Goal: Task Accomplishment & Management: Manage account settings

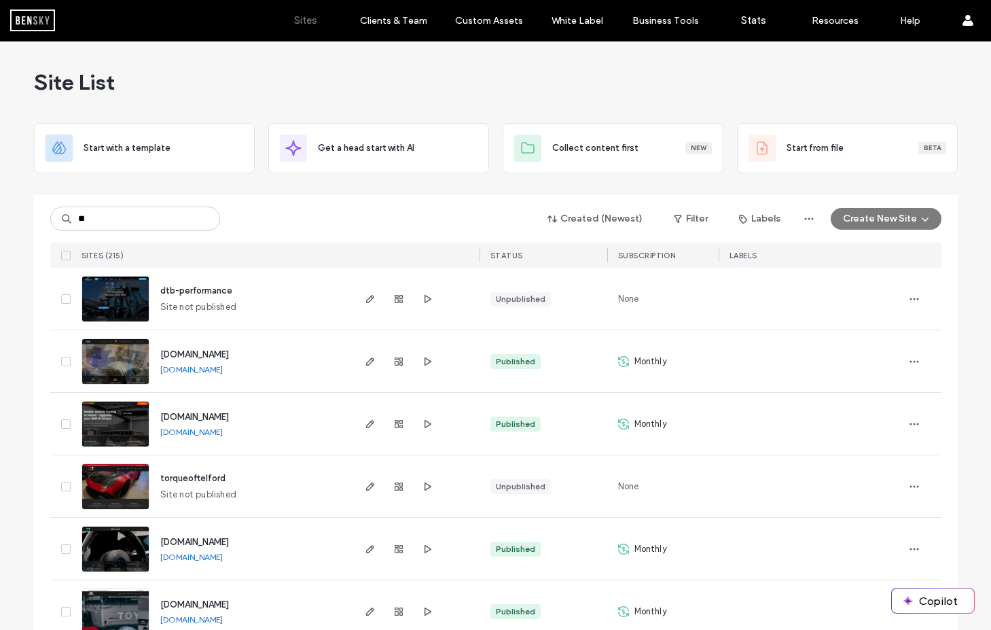
type input "**"
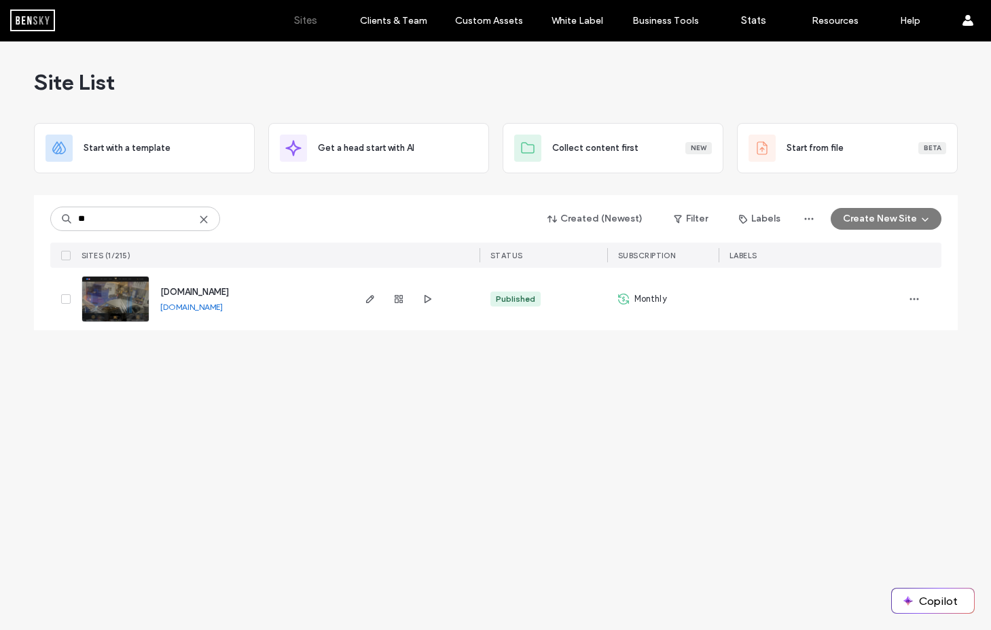
click at [207, 293] on span "www.ycautotech.com" at bounding box center [194, 292] width 69 height 10
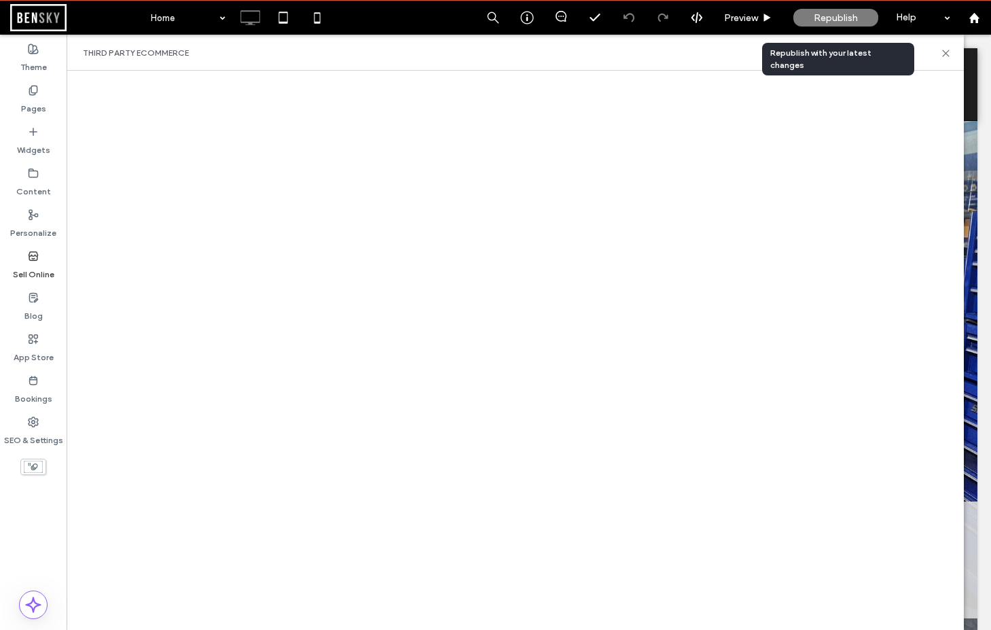
click at [832, 17] on span "Republish" at bounding box center [836, 18] width 44 height 12
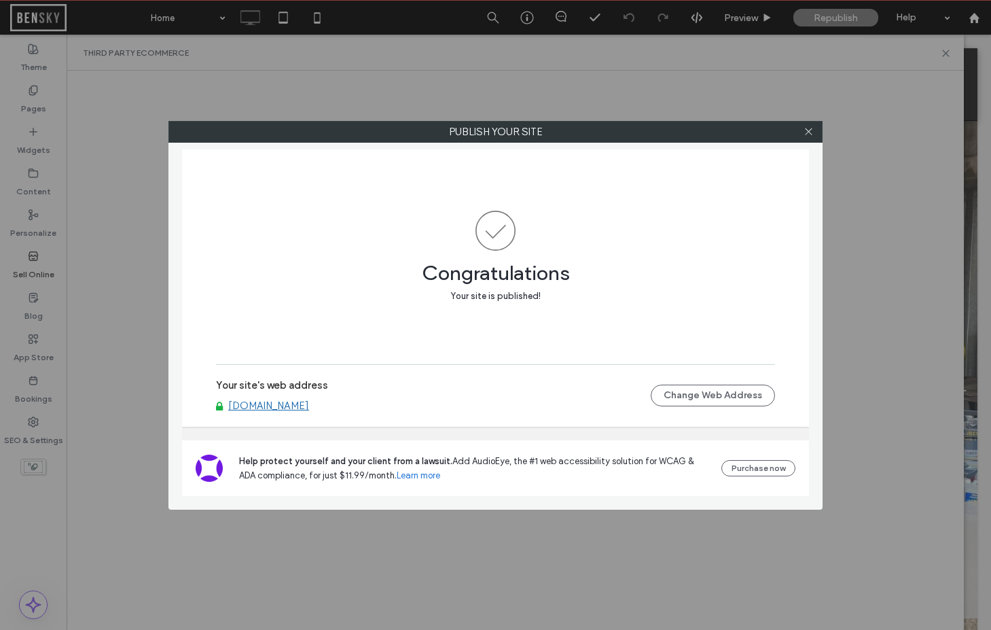
click at [291, 402] on link "[DOMAIN_NAME]" at bounding box center [268, 406] width 81 height 12
click at [811, 136] on icon at bounding box center [809, 131] width 10 height 10
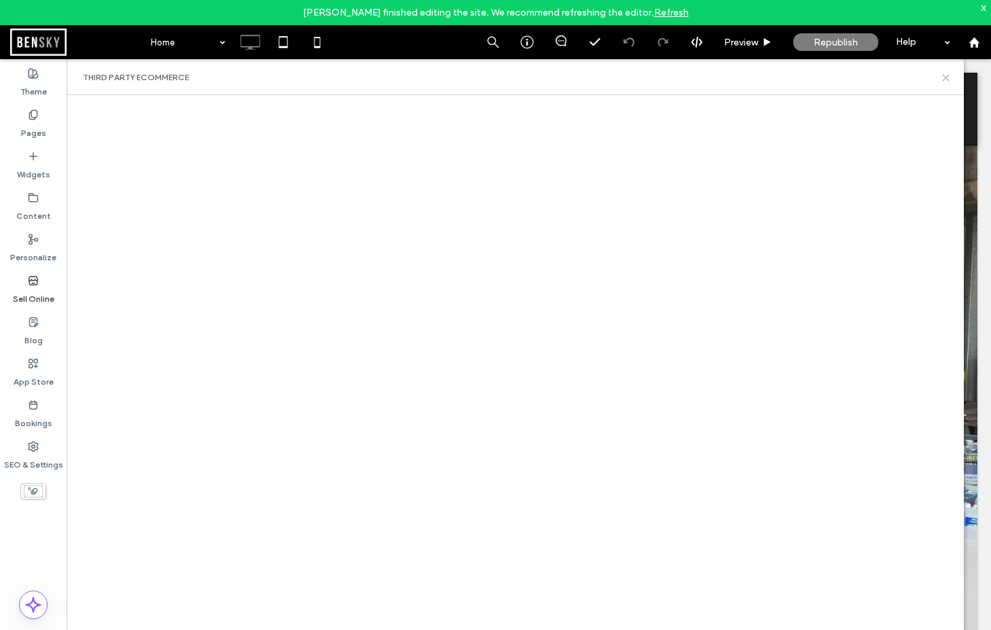
click at [948, 73] on icon at bounding box center [946, 78] width 10 height 10
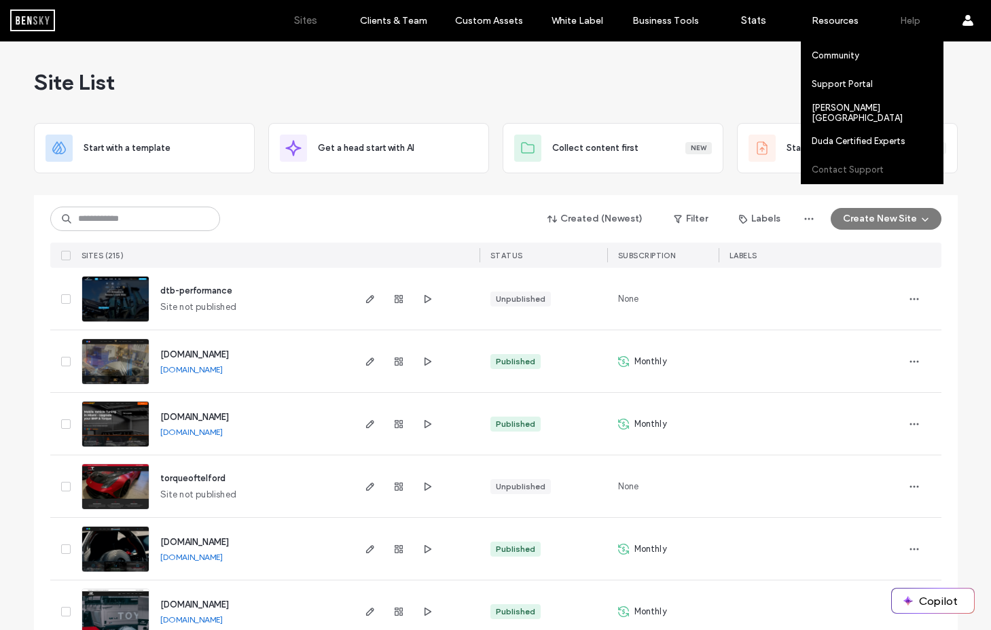
click at [859, 173] on label "Contact Support" at bounding box center [848, 169] width 72 height 10
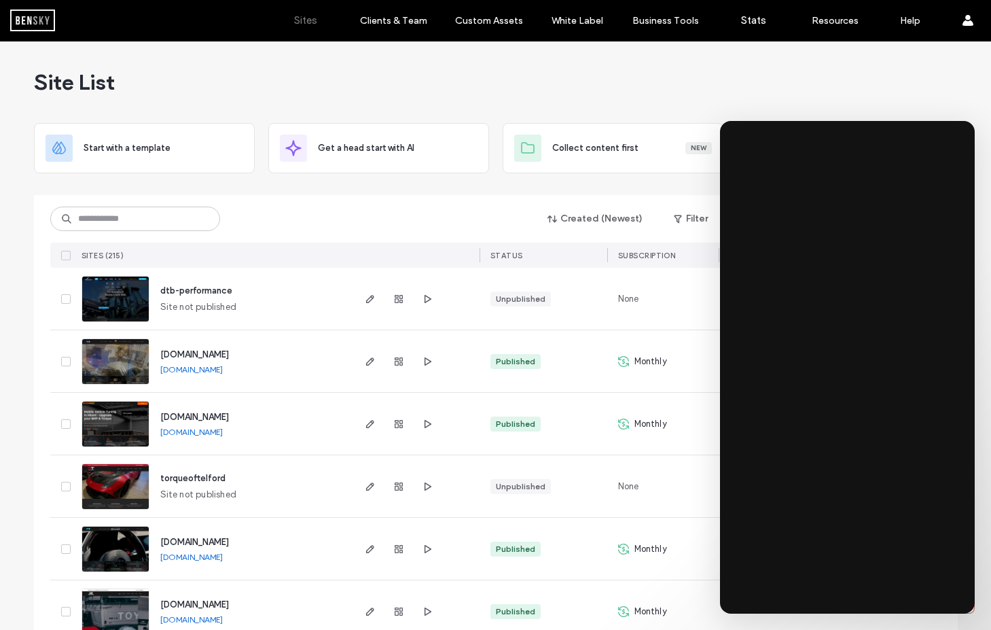
click at [205, 354] on span "[DOMAIN_NAME]" at bounding box center [194, 354] width 69 height 10
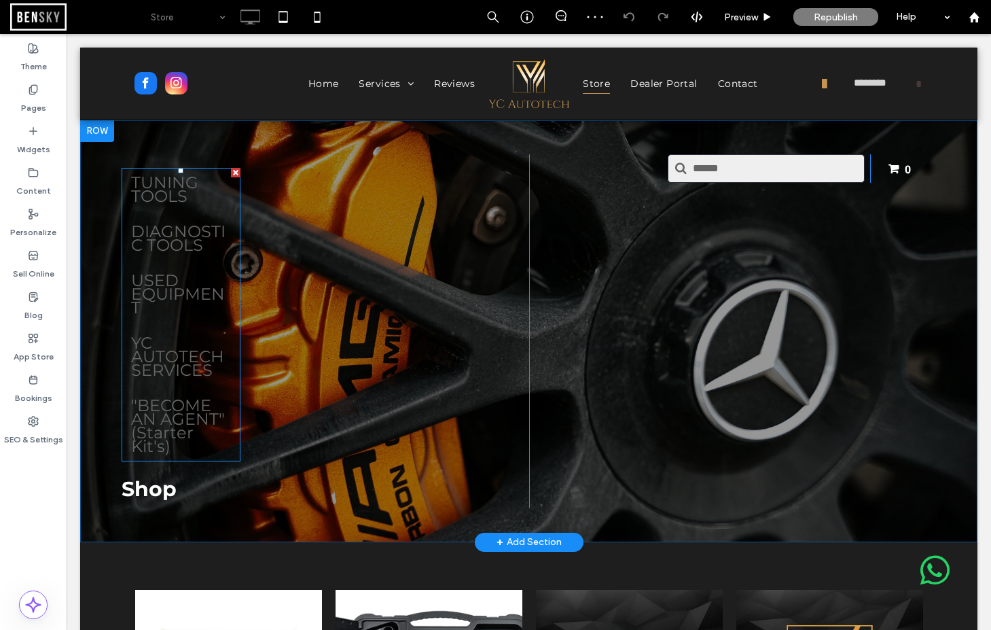
click at [197, 400] on div ""BECOME AN AGENT" (Starter Kit's)" at bounding box center [181, 426] width 100 height 54
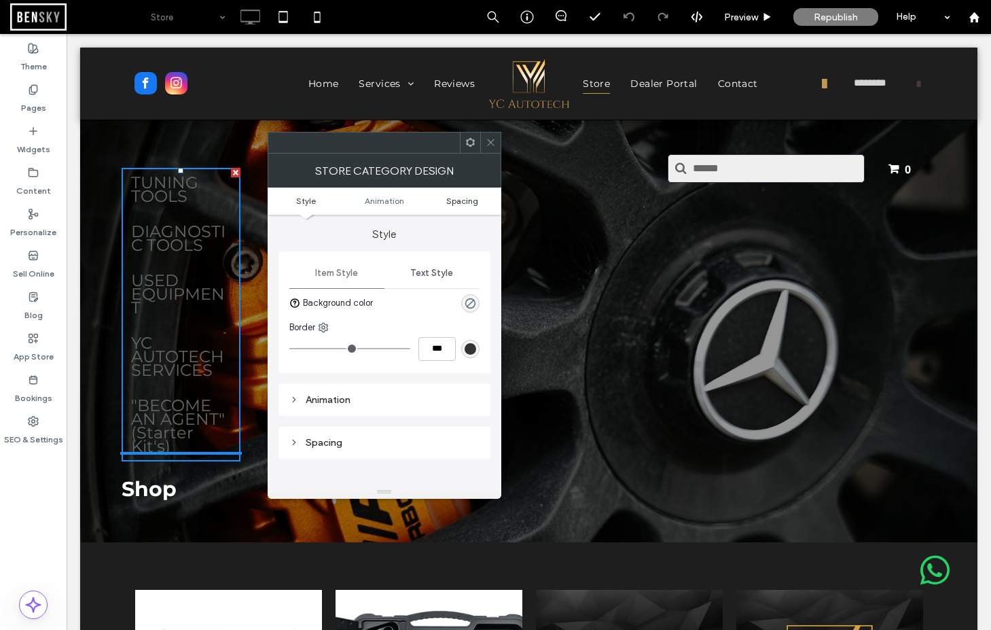
click at [457, 205] on span "Spacing" at bounding box center [462, 201] width 32 height 10
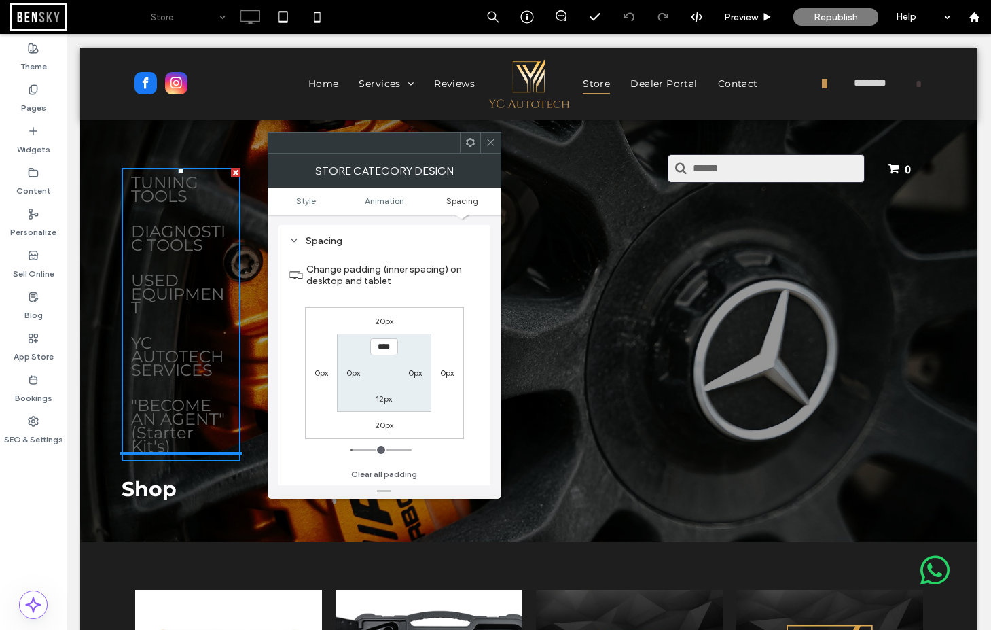
scroll to position [202, 0]
click at [389, 195] on ul "Style Animation Spacing" at bounding box center [385, 201] width 234 height 27
click at [304, 200] on span "Style" at bounding box center [306, 201] width 20 height 10
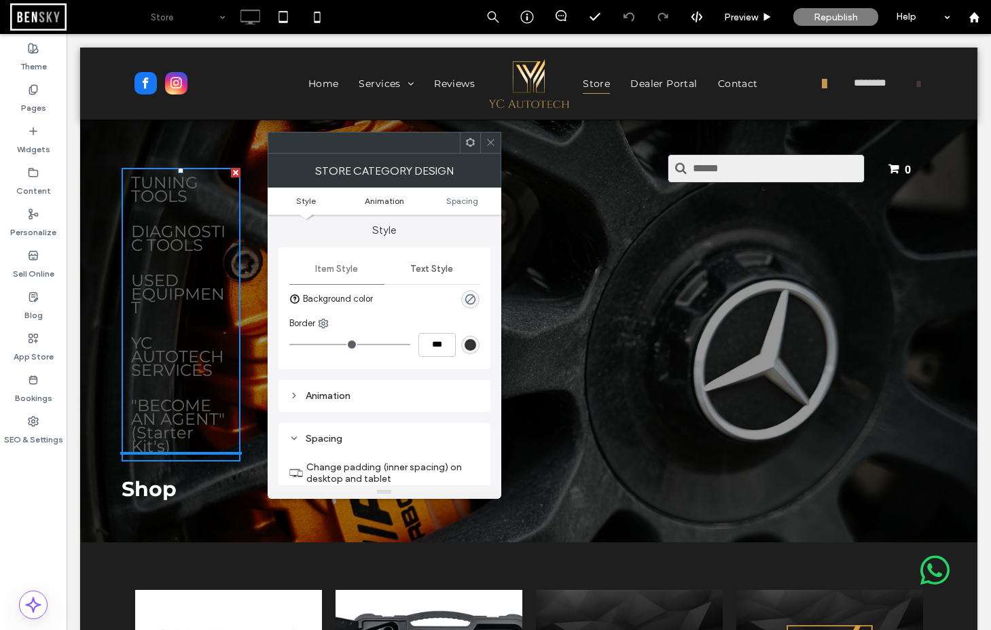
scroll to position [0, 0]
click at [486, 137] on icon at bounding box center [491, 142] width 10 height 10
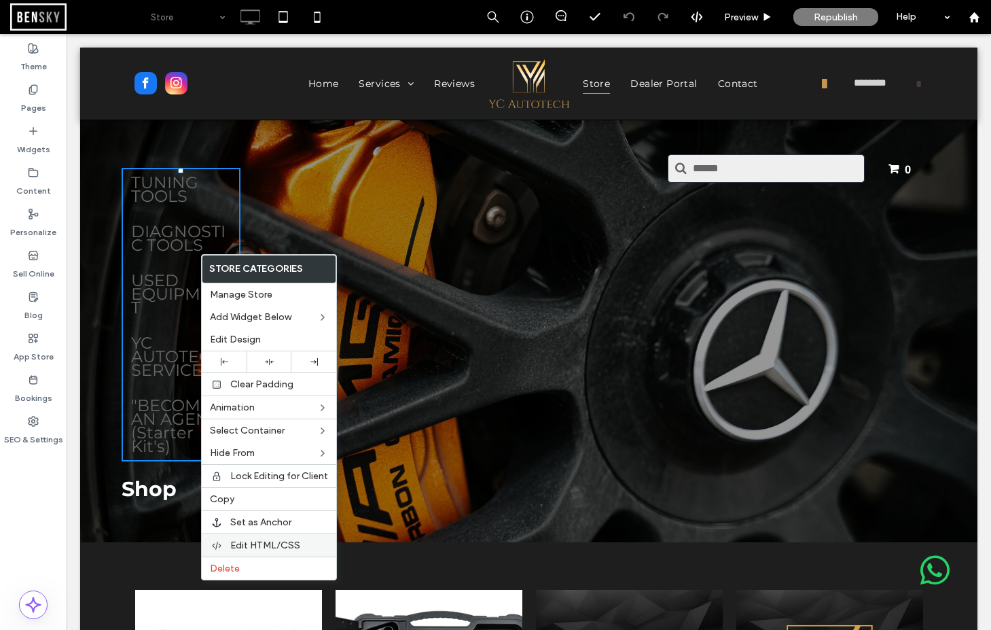
click at [247, 544] on span "Edit HTML/CSS" at bounding box center [265, 546] width 70 height 12
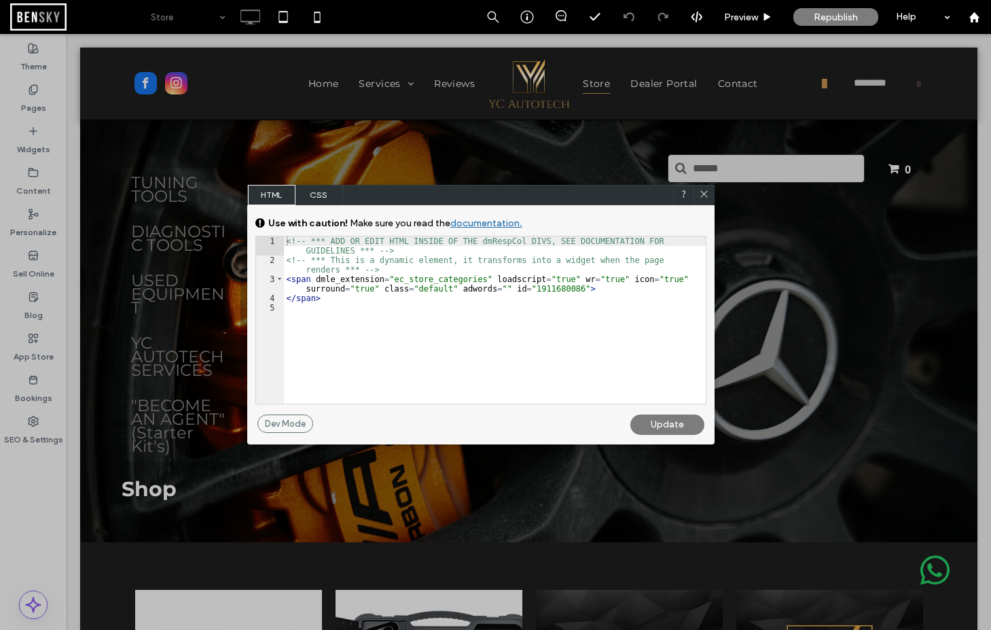
click at [314, 197] on span "CSS" at bounding box center [320, 195] width 48 height 20
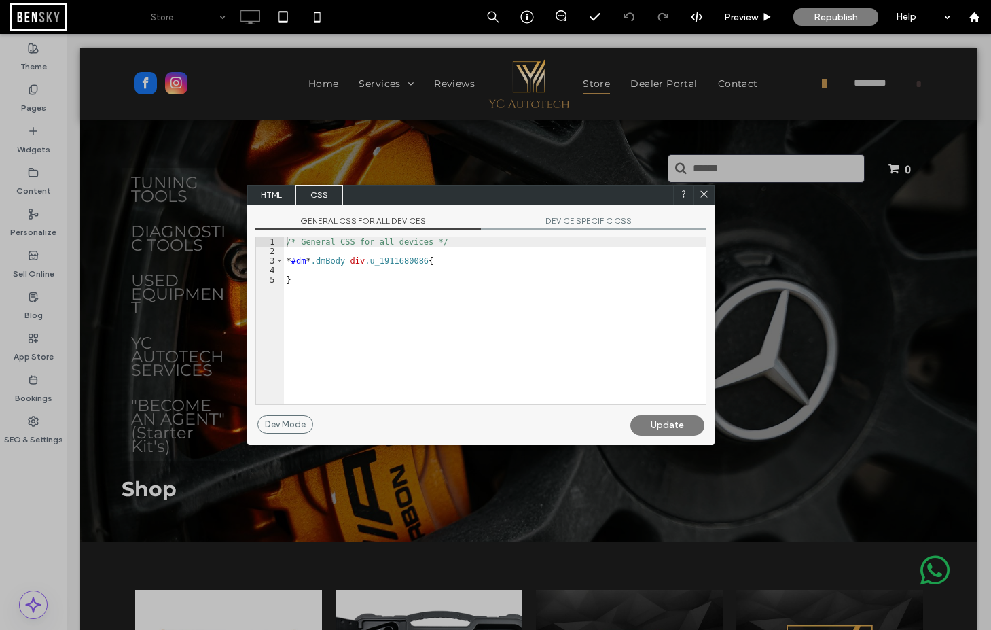
click at [269, 198] on span "HTML" at bounding box center [272, 195] width 48 height 20
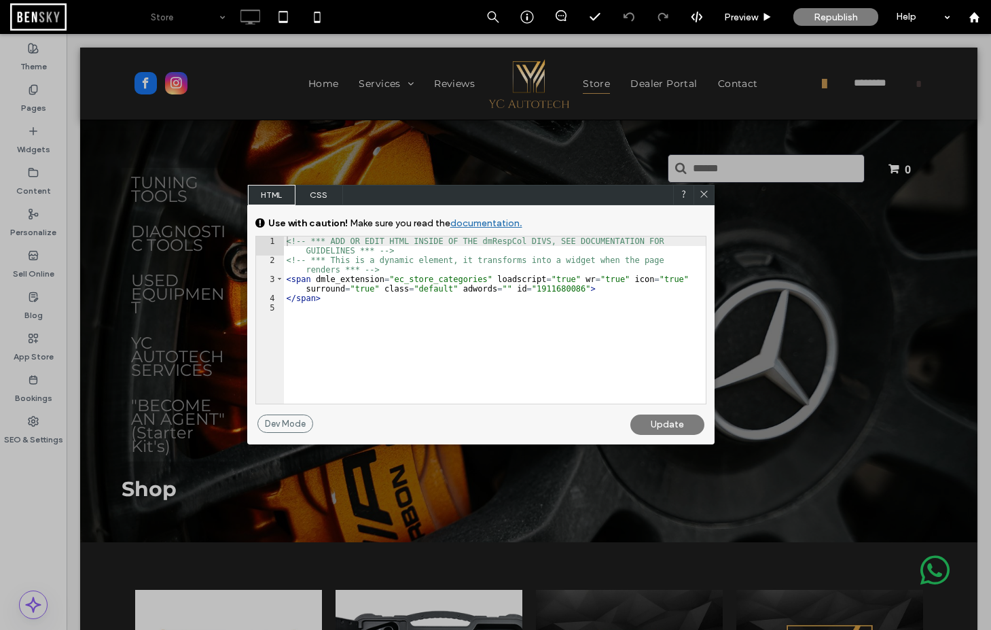
click at [705, 195] on icon at bounding box center [704, 194] width 10 height 10
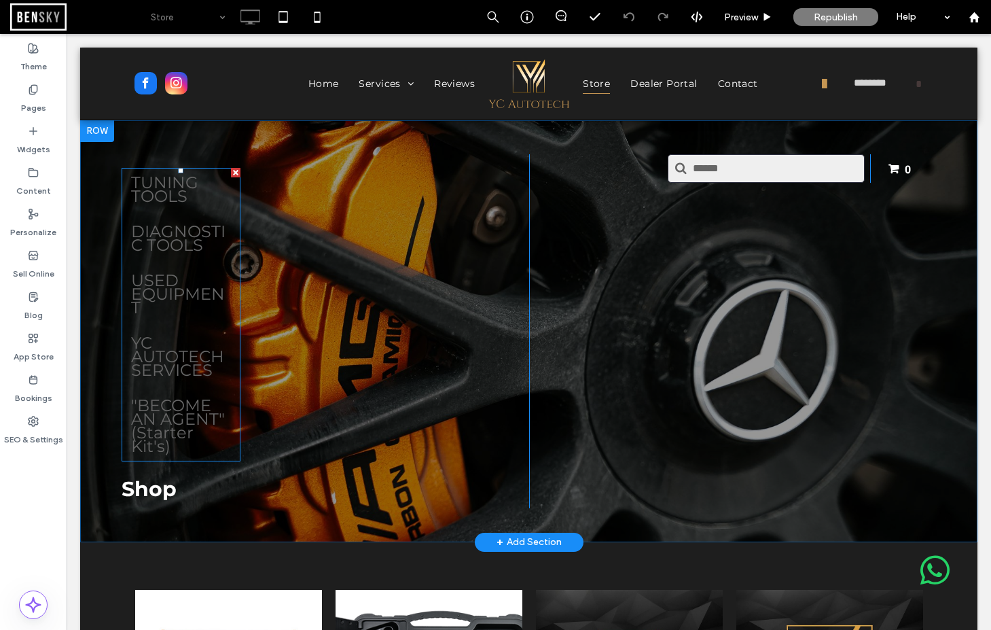
click at [191, 212] on div "TUNING TOOLS DIAGNOSTIC TOOLS USED EQUIPMENT YC AUTOTECH SERVICES "BECOME AN AG…" at bounding box center [181, 314] width 119 height 277
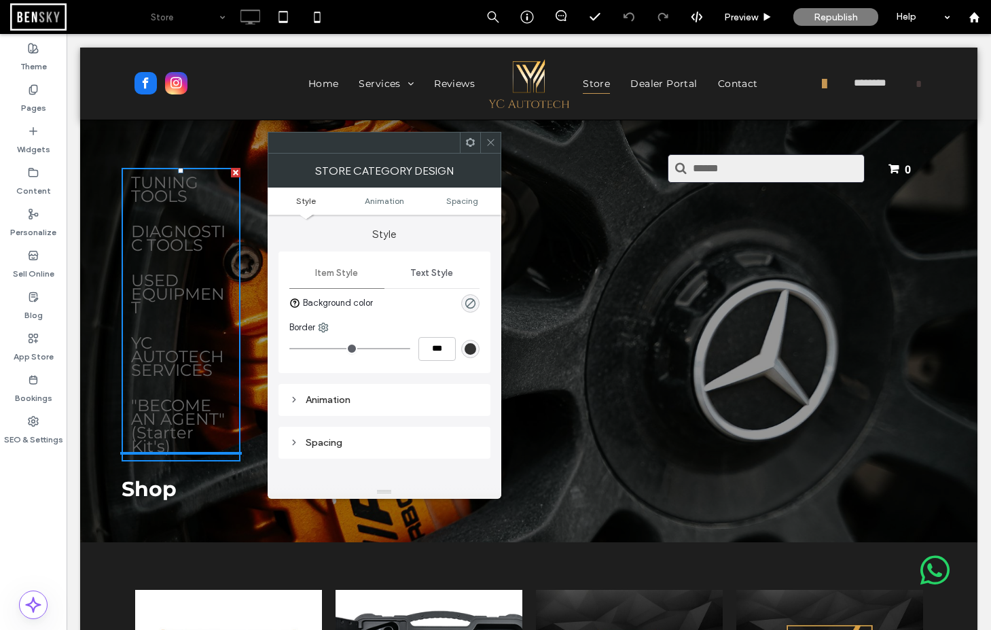
click at [469, 147] on icon at bounding box center [470, 142] width 10 height 10
click at [398, 143] on div at bounding box center [364, 143] width 192 height 20
click at [469, 145] on use at bounding box center [469, 142] width 9 height 9
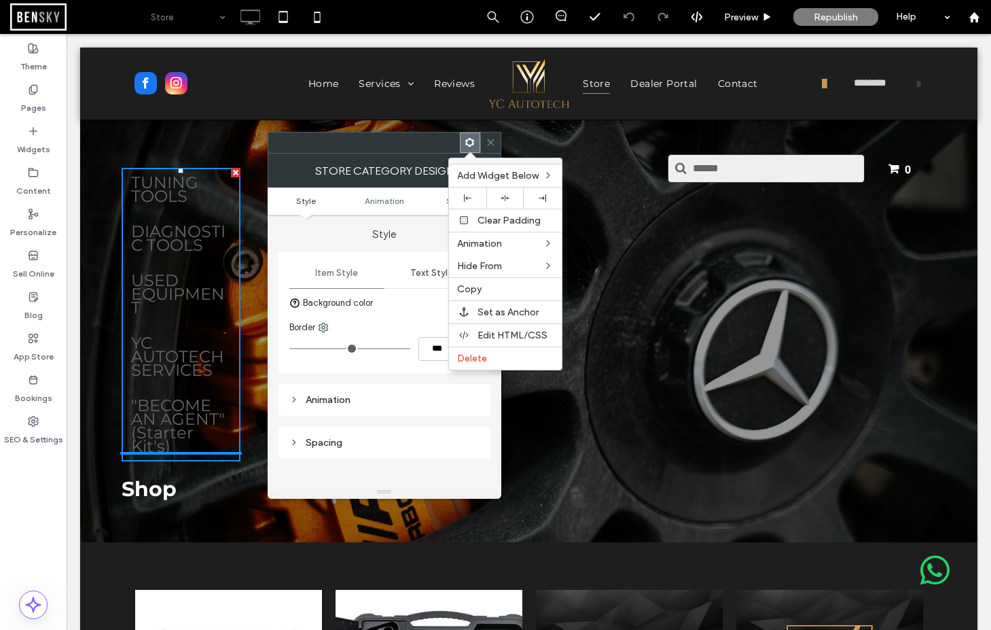
click at [487, 333] on span "Edit HTML/CSS" at bounding box center [513, 336] width 70 height 12
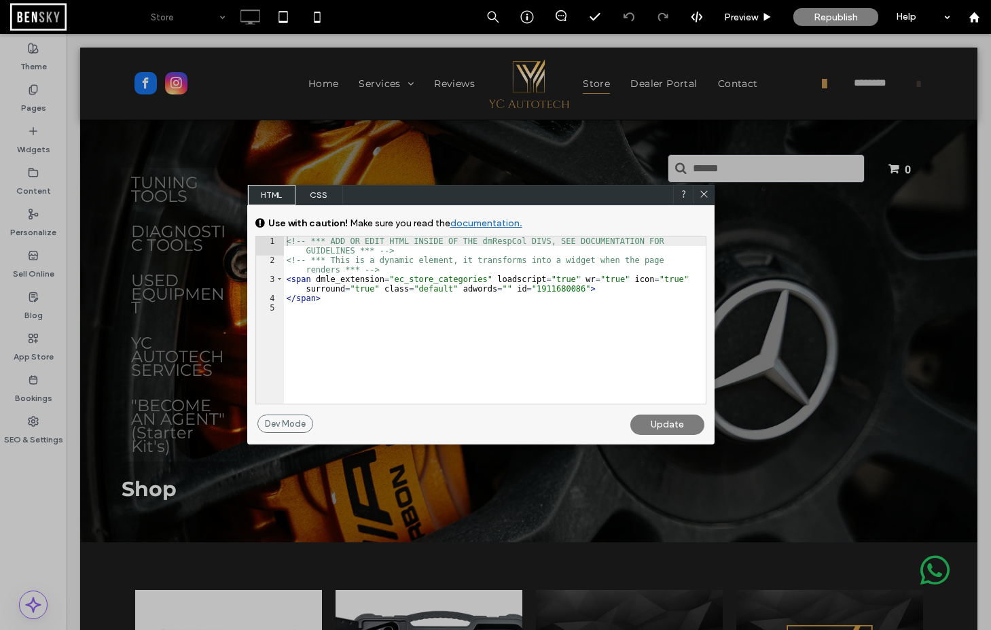
scroll to position [1, 0]
click at [313, 276] on div "<!-- *** ADD OR EDIT HTML INSIDE OF THE dmRespCol DIVS, SEE DOCUMENTATION FOR G…" at bounding box center [495, 334] width 422 height 196
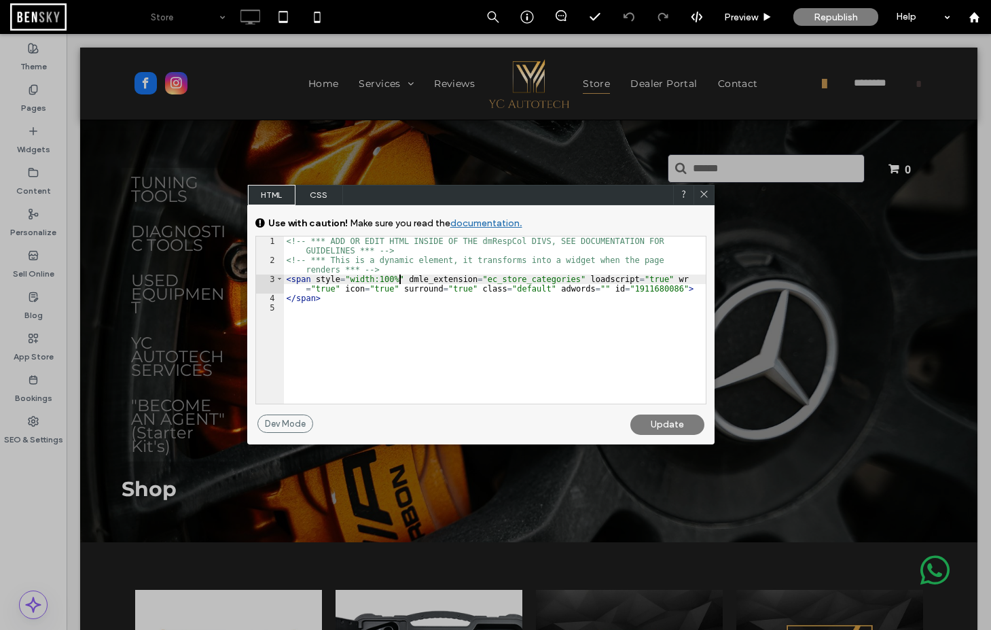
click at [399, 276] on div "<!-- *** ADD OR EDIT HTML INSIDE OF THE dmRespCol DIVS, SEE DOCUMENTATION FOR G…" at bounding box center [495, 334] width 422 height 196
type textarea "**"
click at [677, 433] on div "Update" at bounding box center [668, 424] width 74 height 20
click at [670, 424] on div "Update" at bounding box center [668, 424] width 74 height 20
click at [708, 193] on icon at bounding box center [704, 194] width 10 height 10
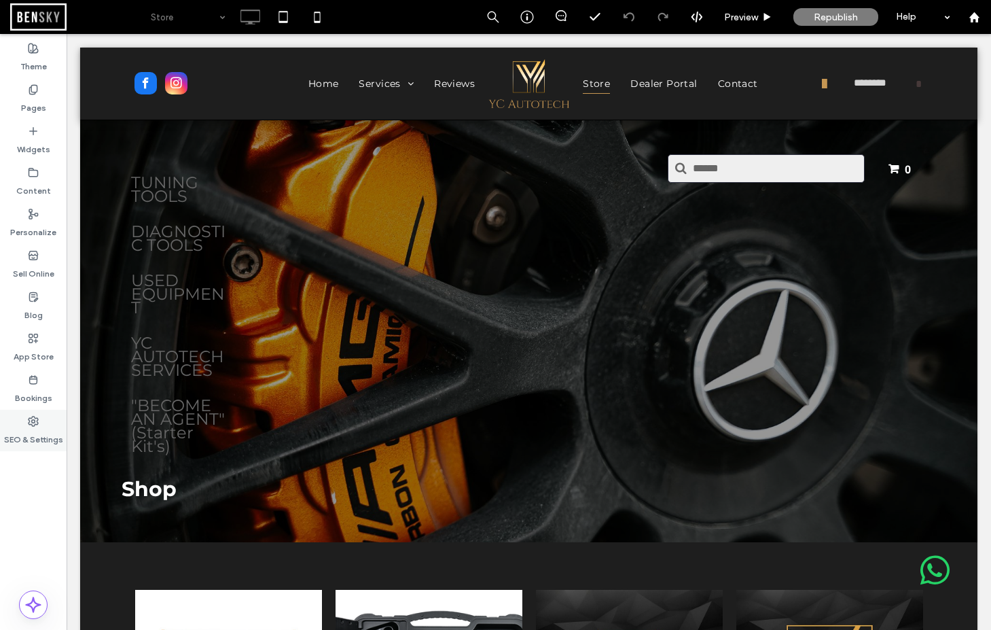
click at [31, 432] on label "SEO & Settings" at bounding box center [33, 436] width 59 height 19
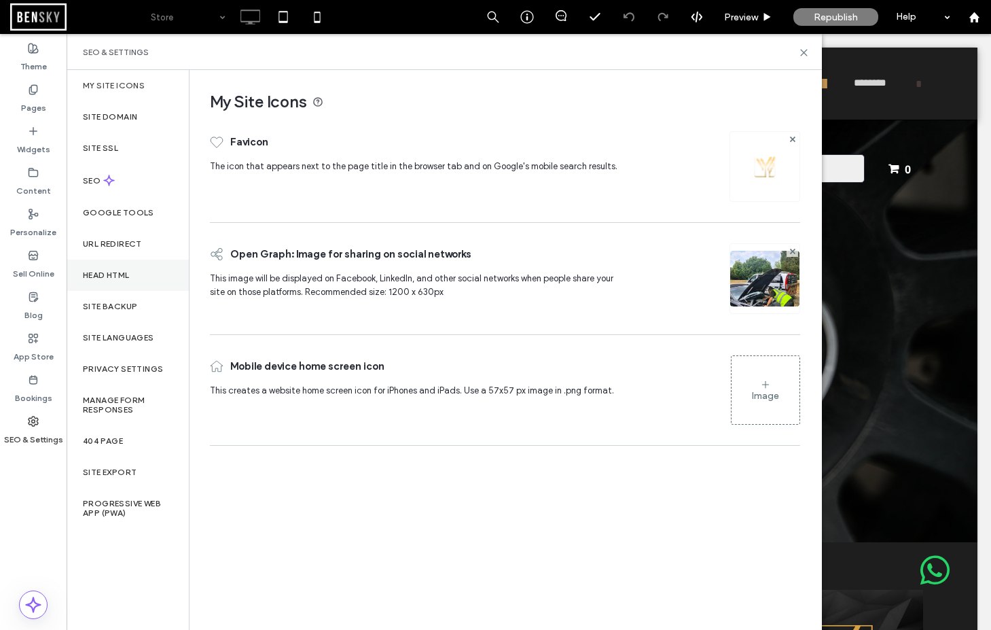
click at [112, 281] on div "Head HTML" at bounding box center [128, 275] width 122 height 31
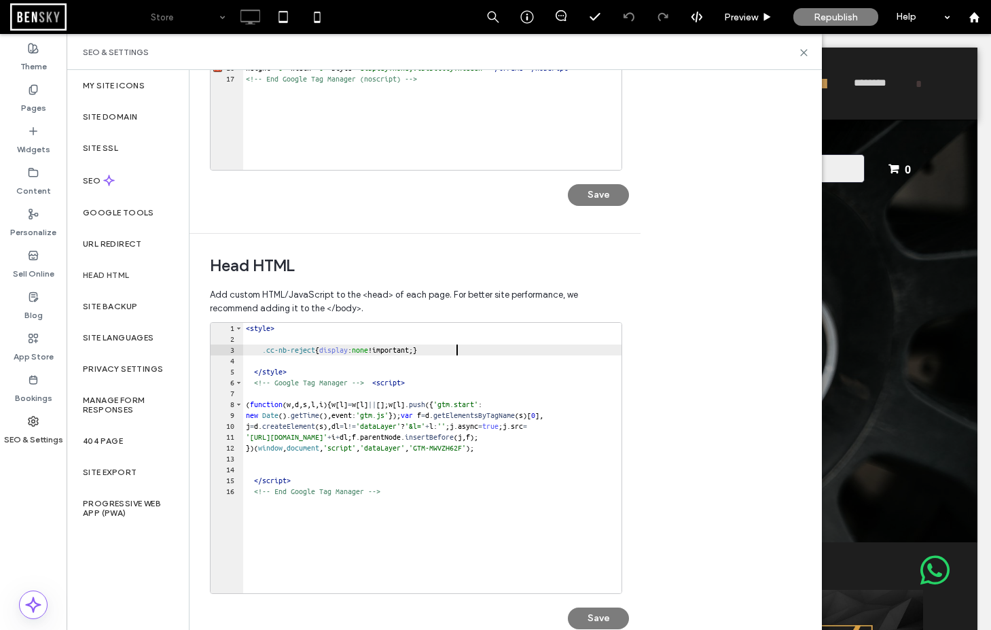
scroll to position [0, 0]
click at [466, 346] on div "< style > .cc-nb-reject { display : none !important; } </ style > <!-- Google T…" at bounding box center [446, 469] width 407 height 292
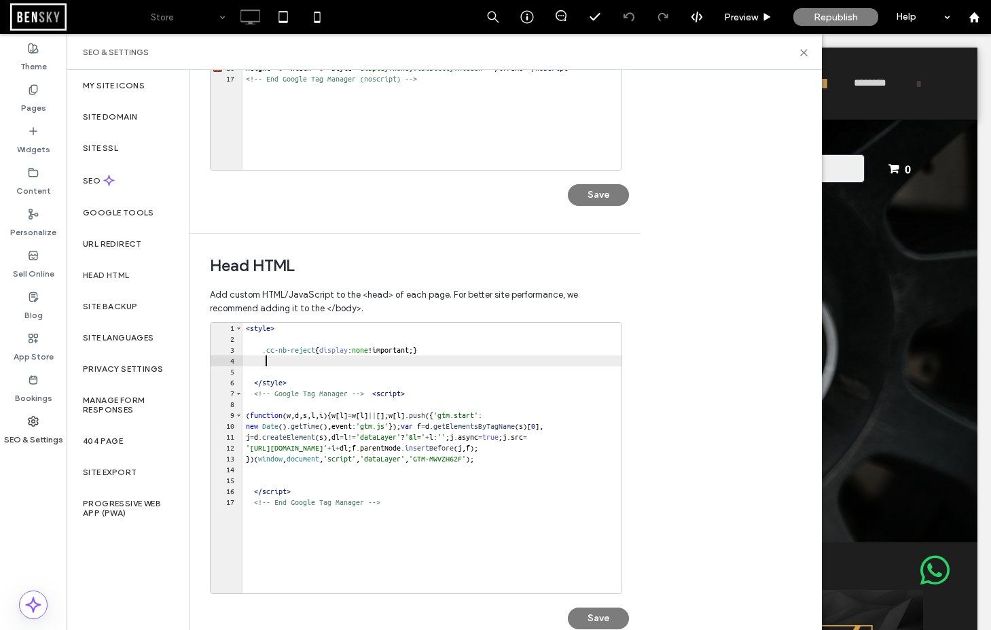
paste textarea
type textarea "**"
click at [607, 617] on button "Save" at bounding box center [598, 618] width 61 height 22
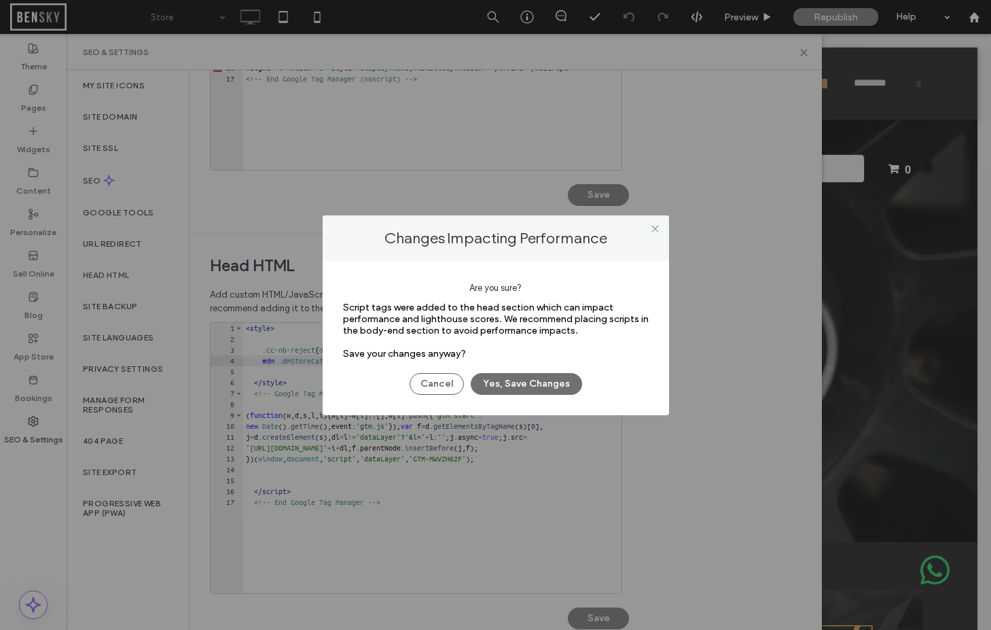
click at [555, 389] on button "Yes, Save Changes" at bounding box center [526, 384] width 111 height 22
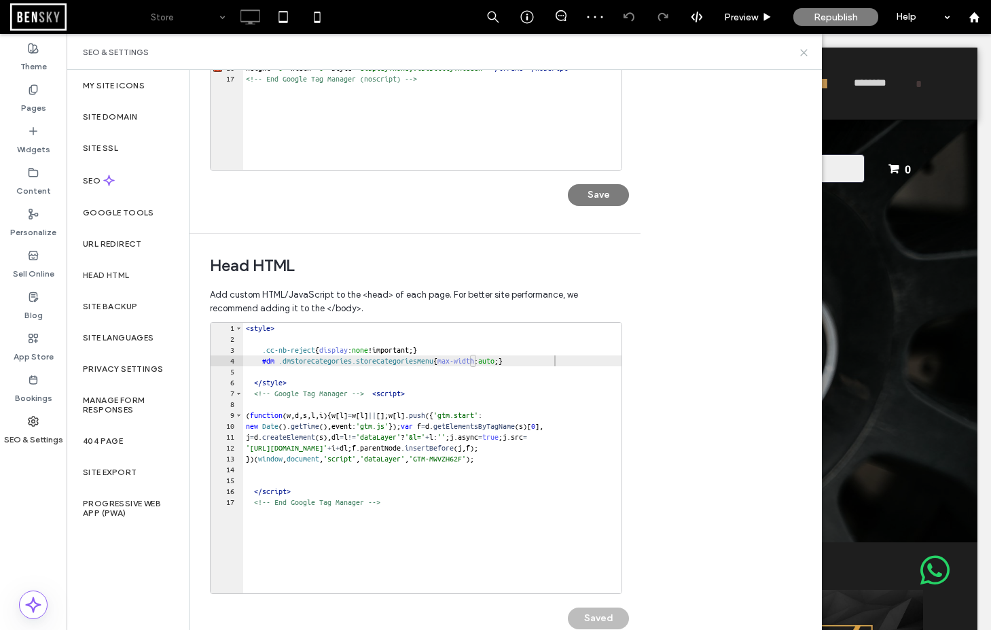
click at [802, 50] on use at bounding box center [804, 53] width 6 height 6
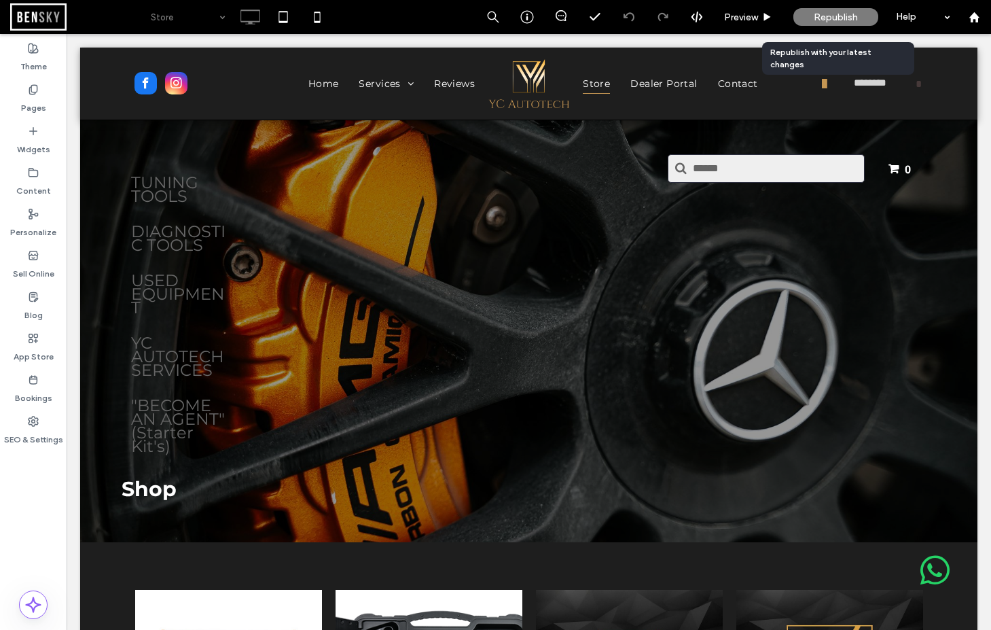
click at [846, 14] on span "Republish" at bounding box center [836, 18] width 44 height 12
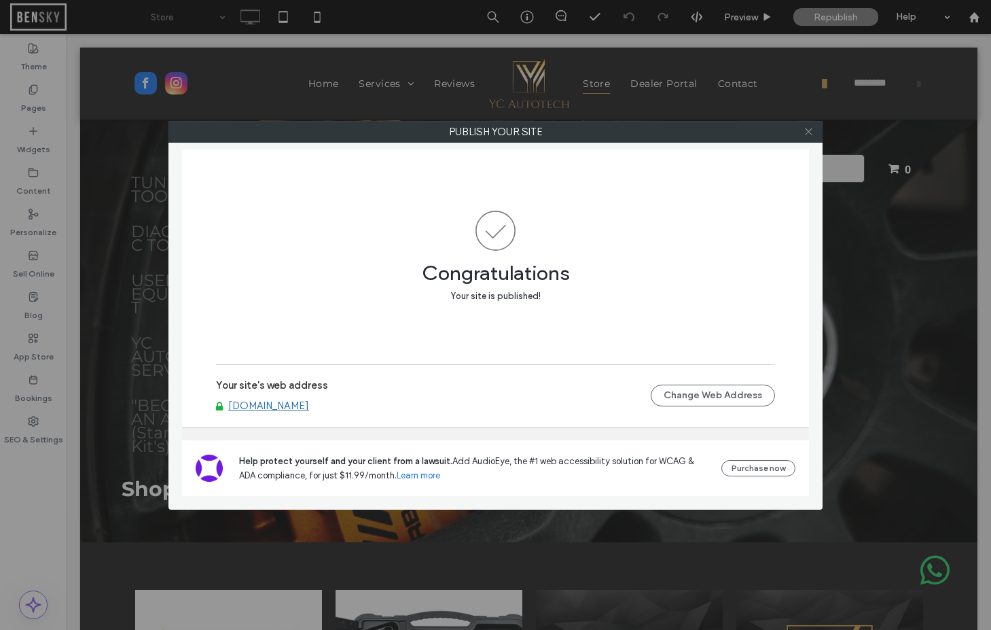
click at [807, 133] on use at bounding box center [808, 131] width 7 height 7
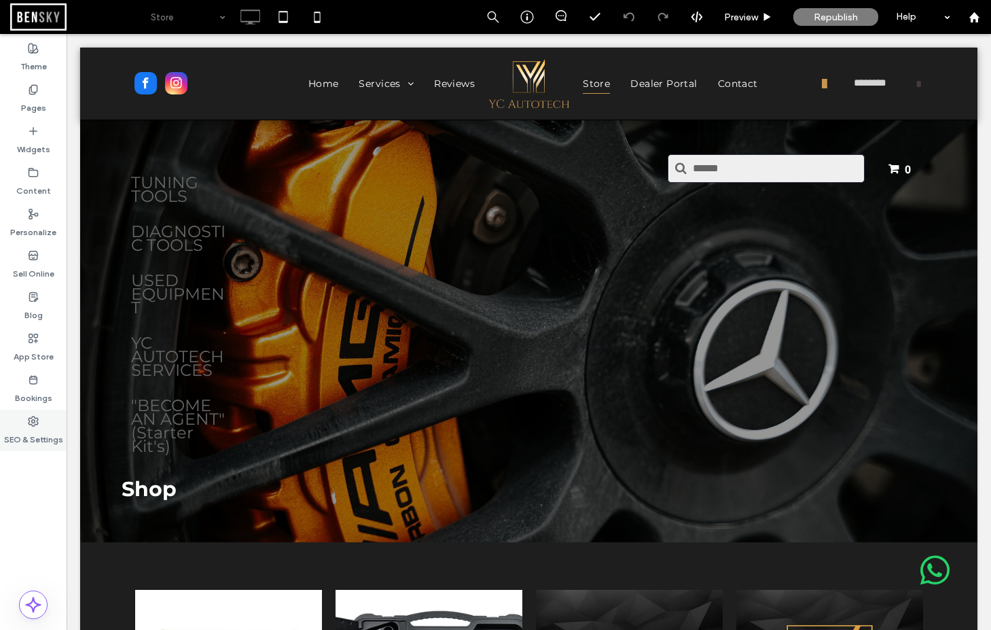
click at [25, 425] on div "SEO & Settings" at bounding box center [33, 430] width 67 height 41
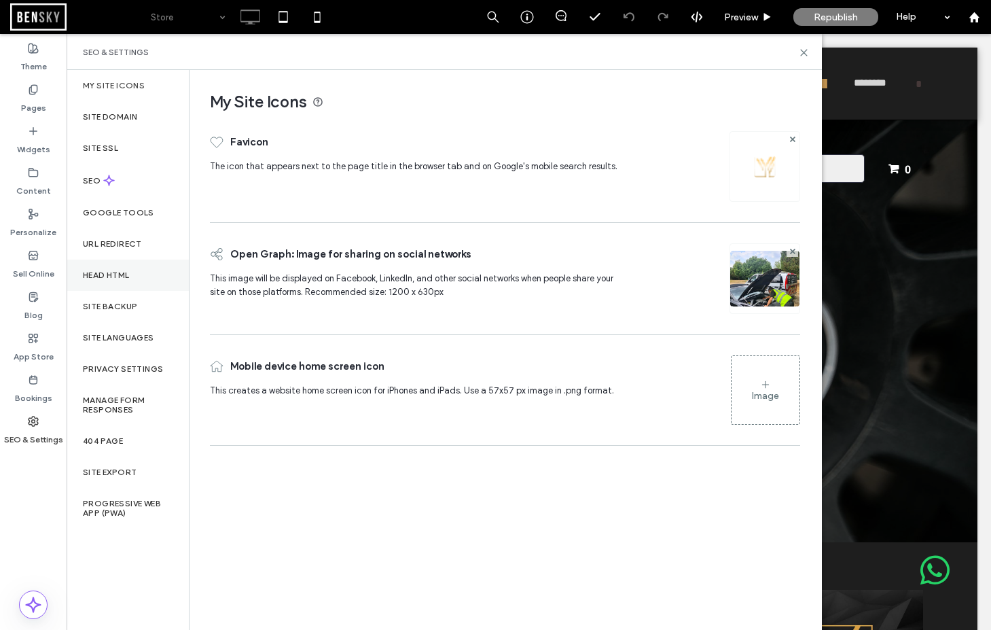
click at [105, 272] on label "Head HTML" at bounding box center [106, 275] width 47 height 10
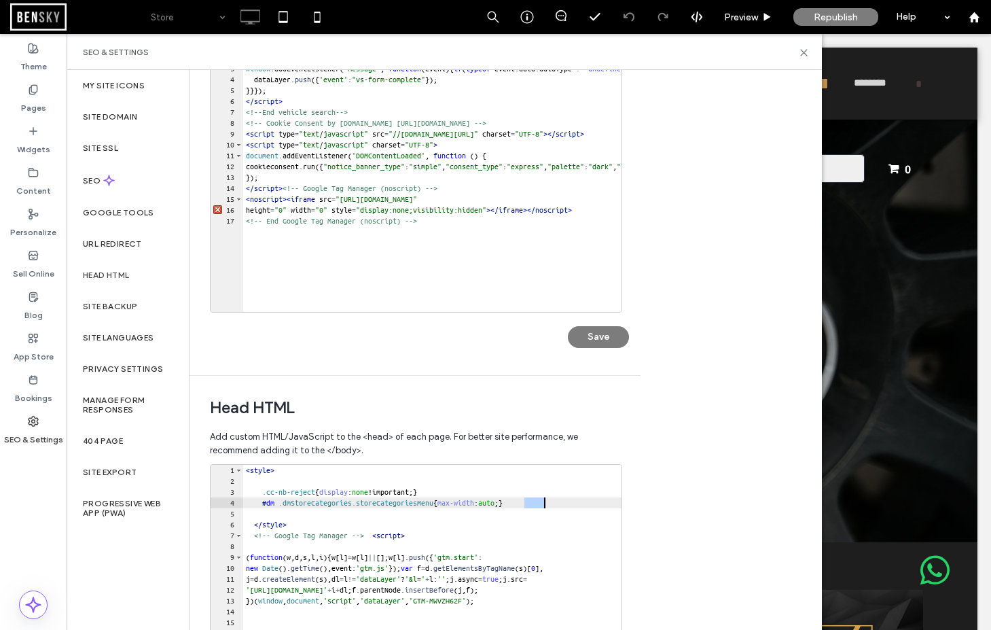
drag, startPoint x: 523, startPoint y: 502, endPoint x: 541, endPoint y: 499, distance: 17.9
click at [544, 500] on div "< style > .cc-nb-reject { display : none !important; } #dm .dmStoreCategories.s…" at bounding box center [446, 611] width 407 height 292
type textarea "**"
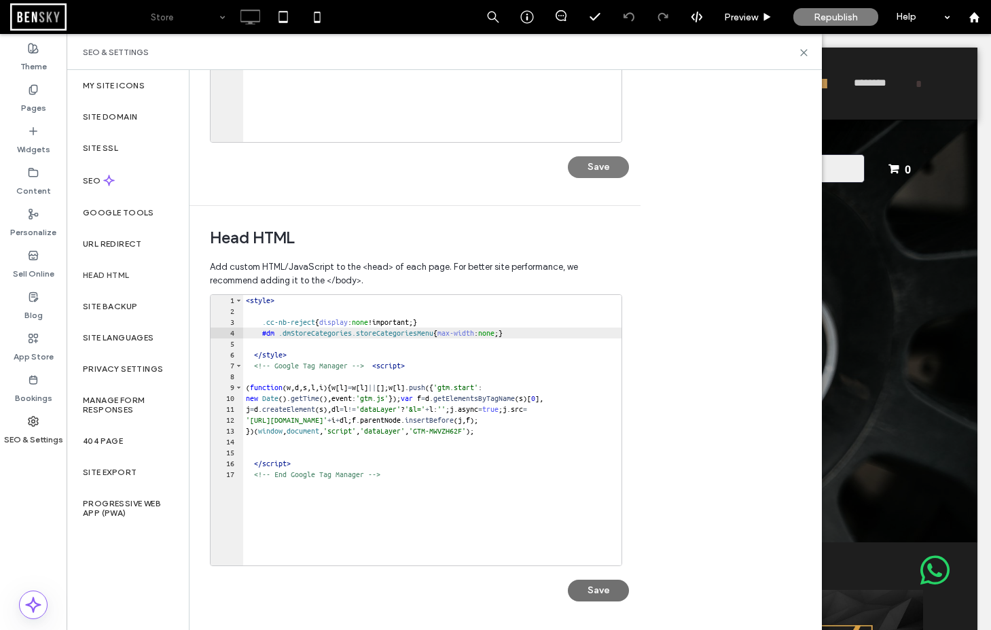
click at [601, 585] on button "Save" at bounding box center [598, 591] width 61 height 22
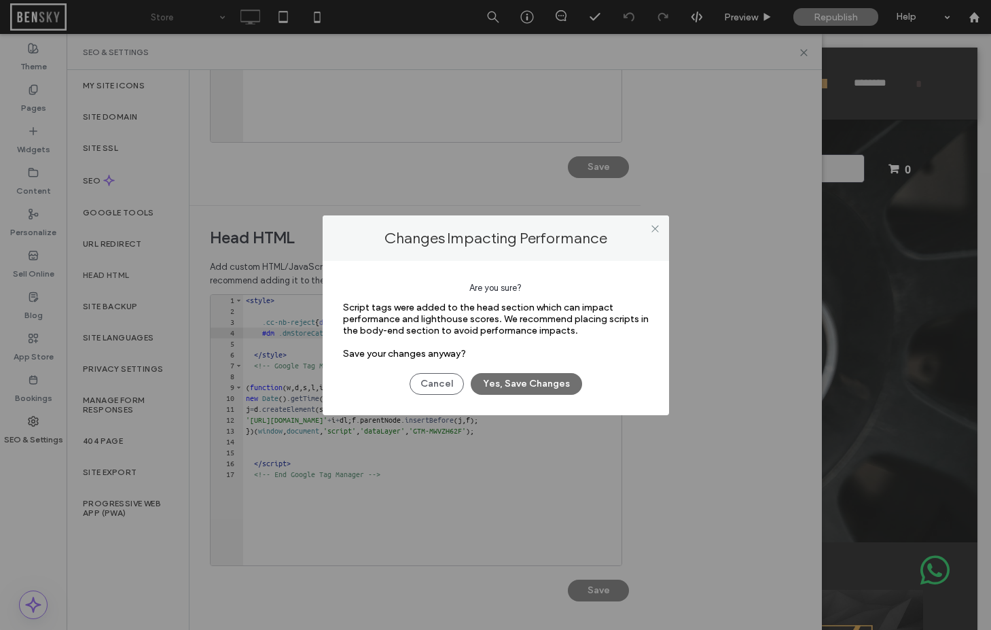
click at [536, 381] on button "Yes, Save Changes" at bounding box center [526, 384] width 111 height 22
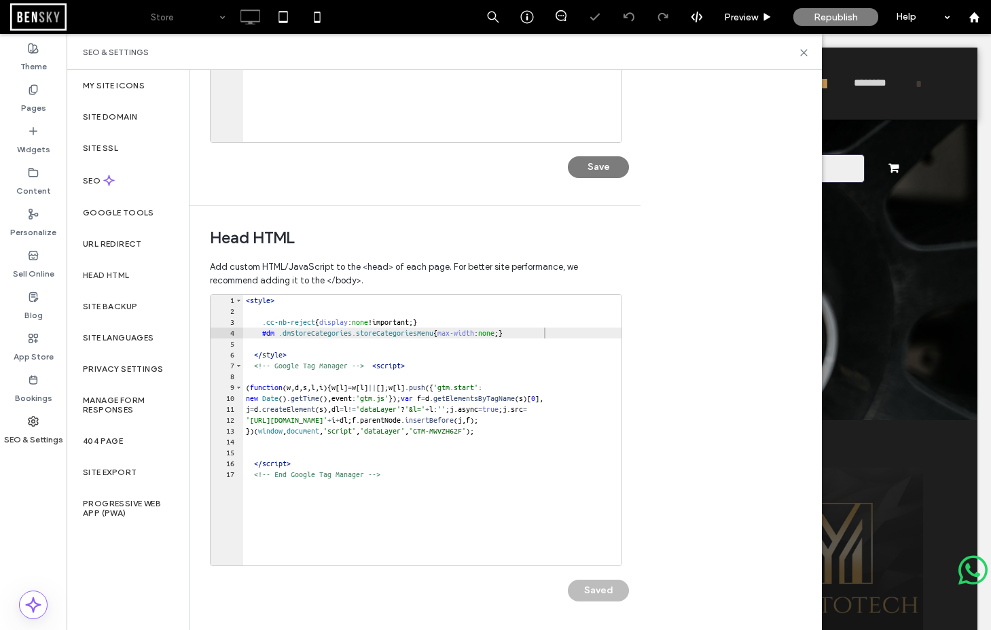
scroll to position [0, 0]
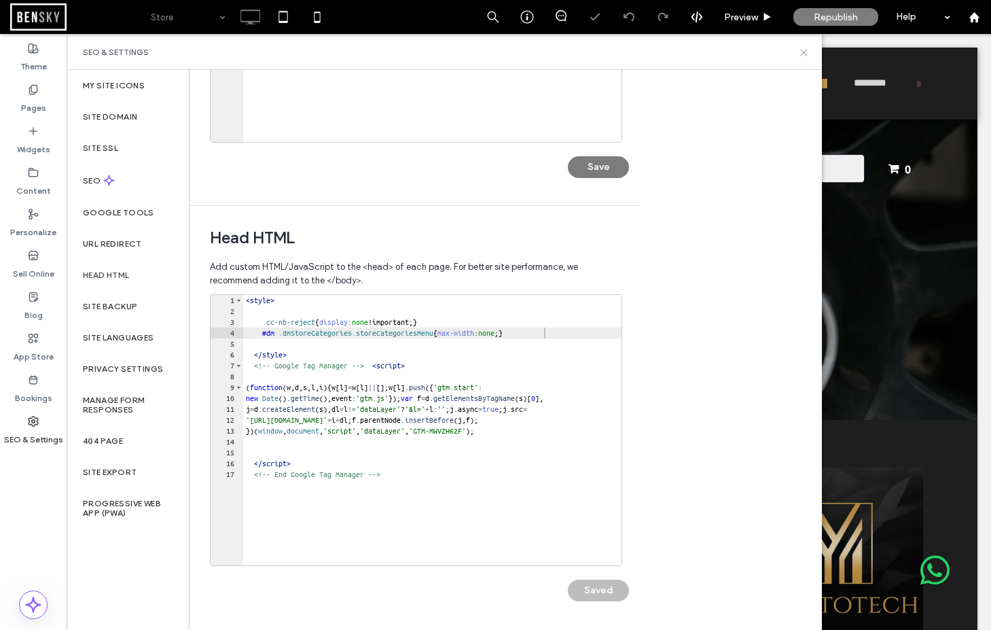
click at [804, 54] on icon at bounding box center [804, 53] width 10 height 10
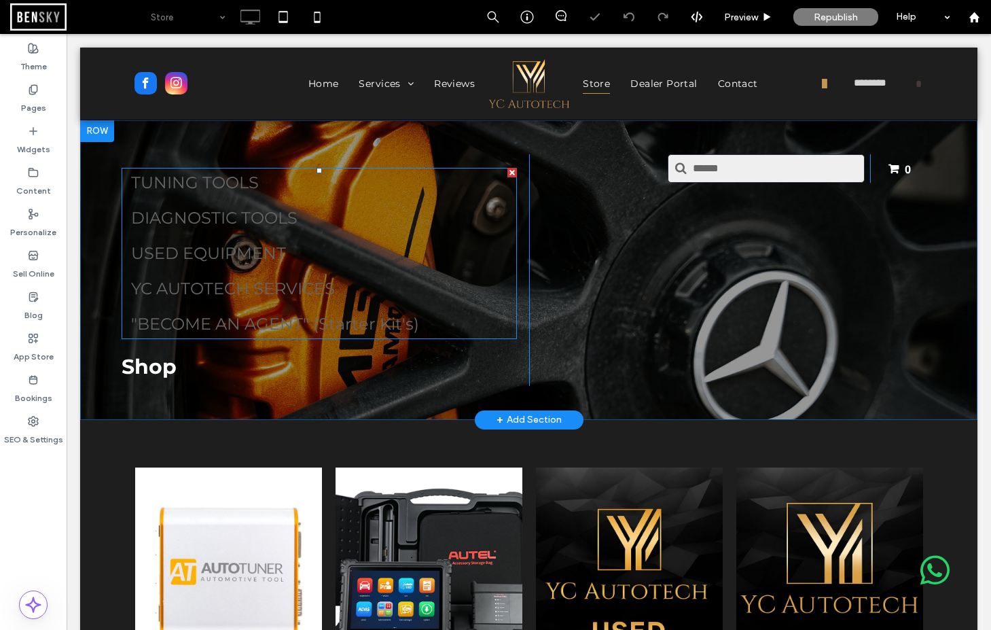
click at [434, 264] on div "TUNING TOOLS DIAGNOSTIC TOOLS USED EQUIPMENT YC AUTOTECH SERVICES "BECOME AN AG…" at bounding box center [319, 253] width 395 height 155
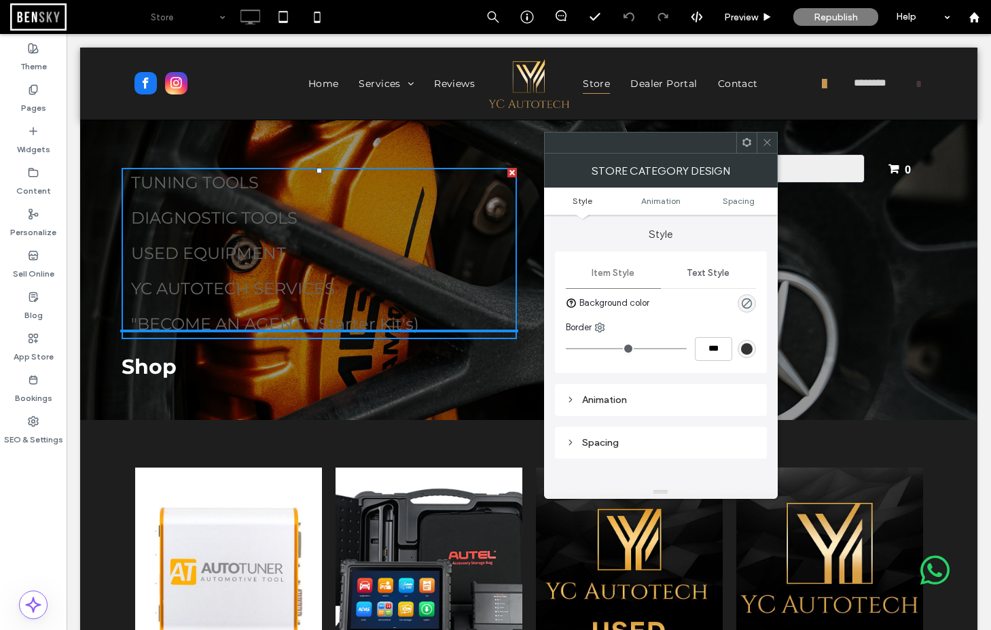
drag, startPoint x: 708, startPoint y: 270, endPoint x: 715, endPoint y: 268, distance: 6.9
click at [709, 270] on span "Text Style" at bounding box center [708, 273] width 43 height 11
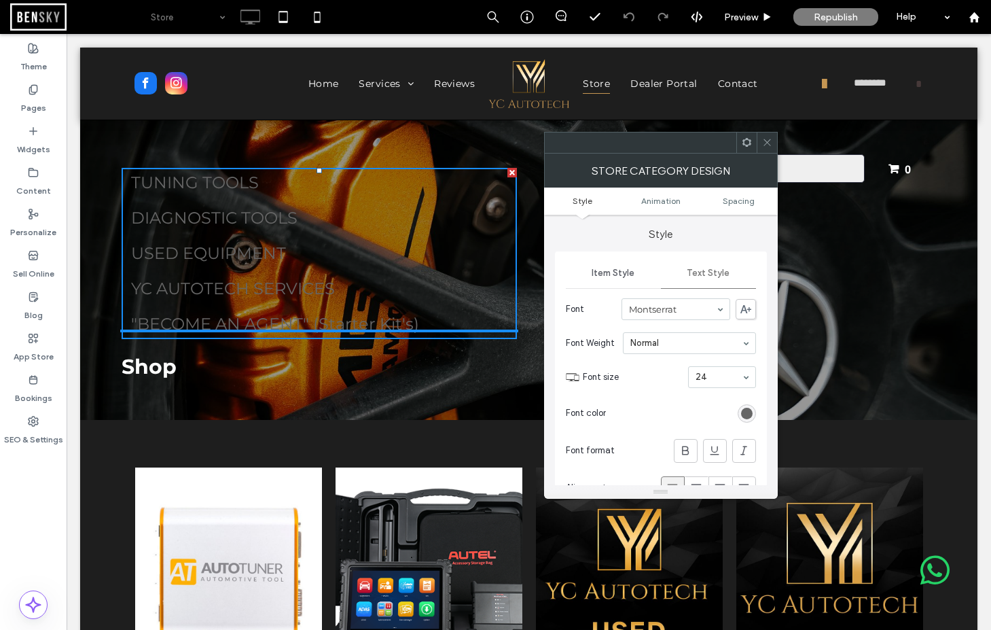
click at [751, 414] on div "rgb(102, 102, 102)" at bounding box center [747, 414] width 12 height 12
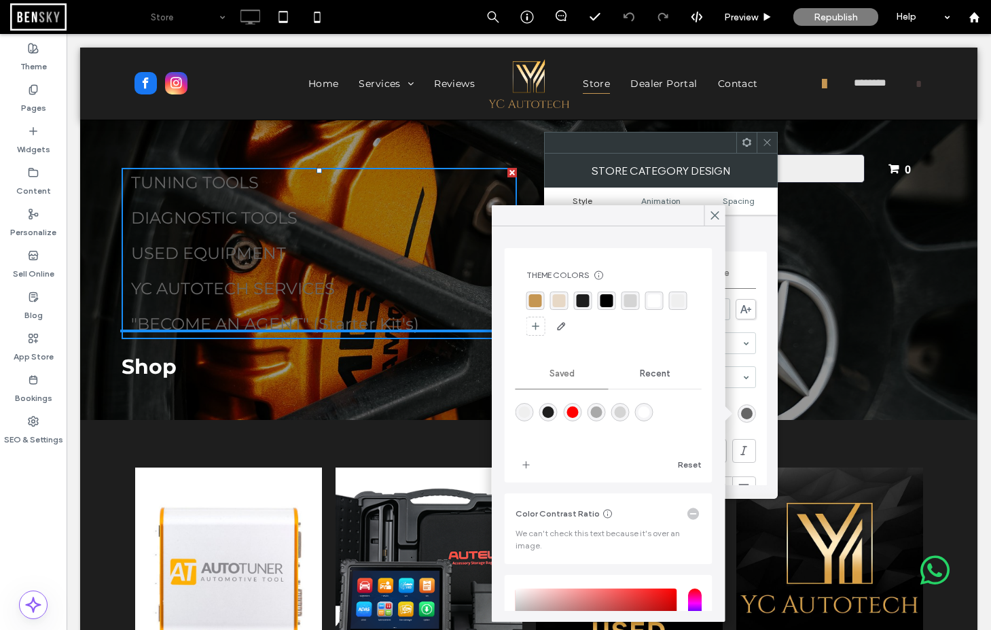
click at [618, 412] on div "rgba(212,212,212,1)" at bounding box center [621, 412] width 12 height 12
type input "*******"
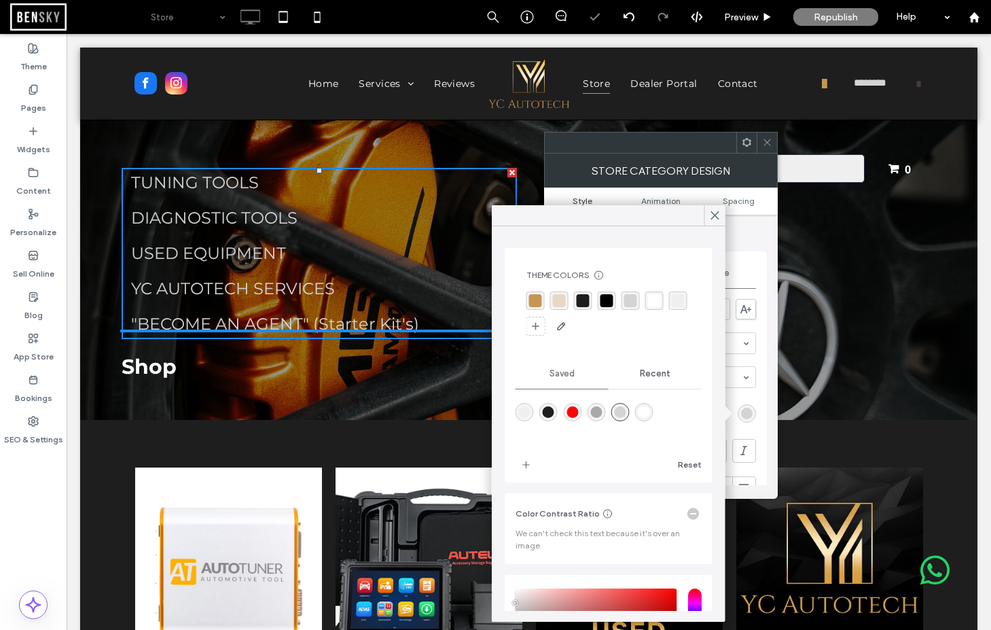
drag, startPoint x: 713, startPoint y: 219, endPoint x: 730, endPoint y: 173, distance: 48.8
click at [714, 215] on icon at bounding box center [715, 215] width 12 height 12
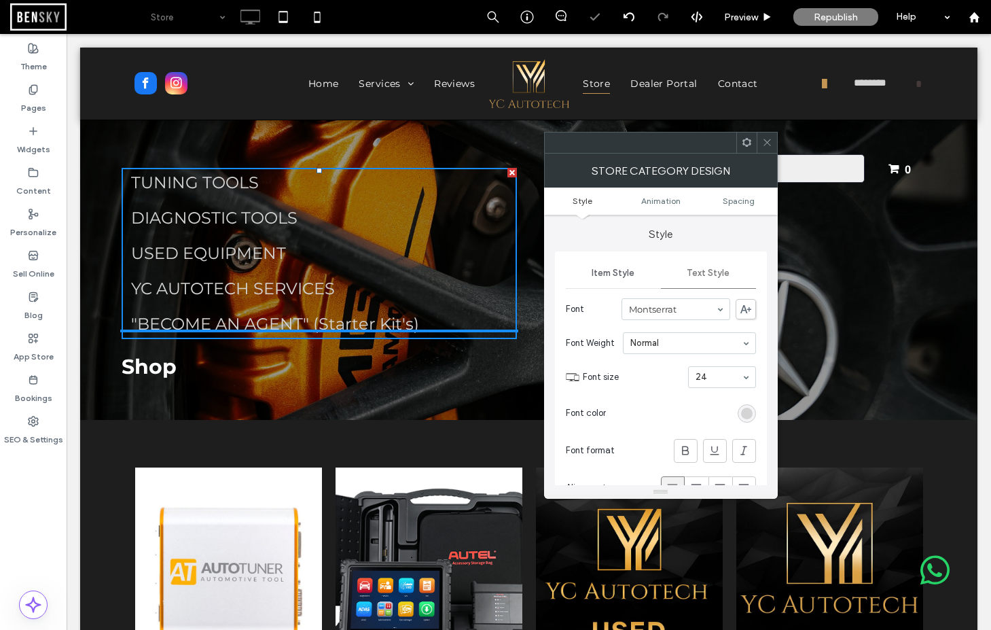
click at [766, 139] on icon at bounding box center [767, 142] width 10 height 10
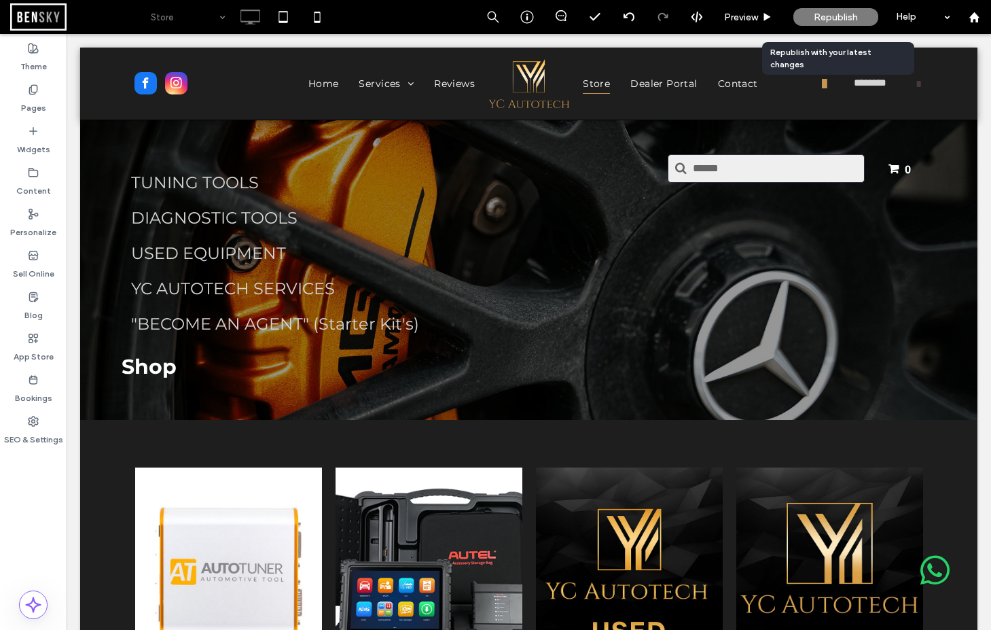
click at [836, 20] on span "Republish" at bounding box center [836, 18] width 44 height 12
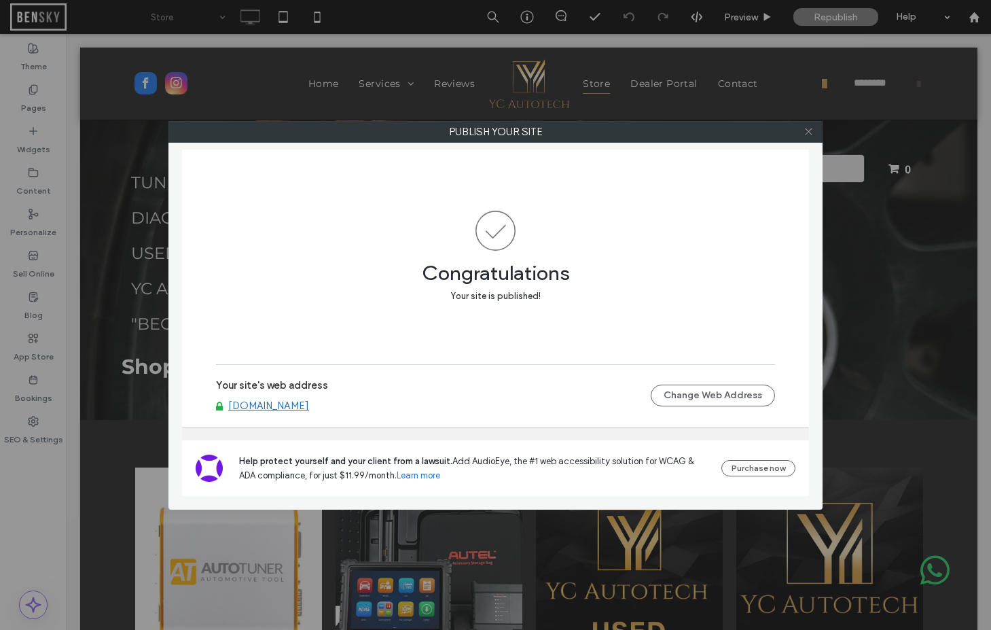
click at [808, 133] on icon at bounding box center [809, 131] width 10 height 10
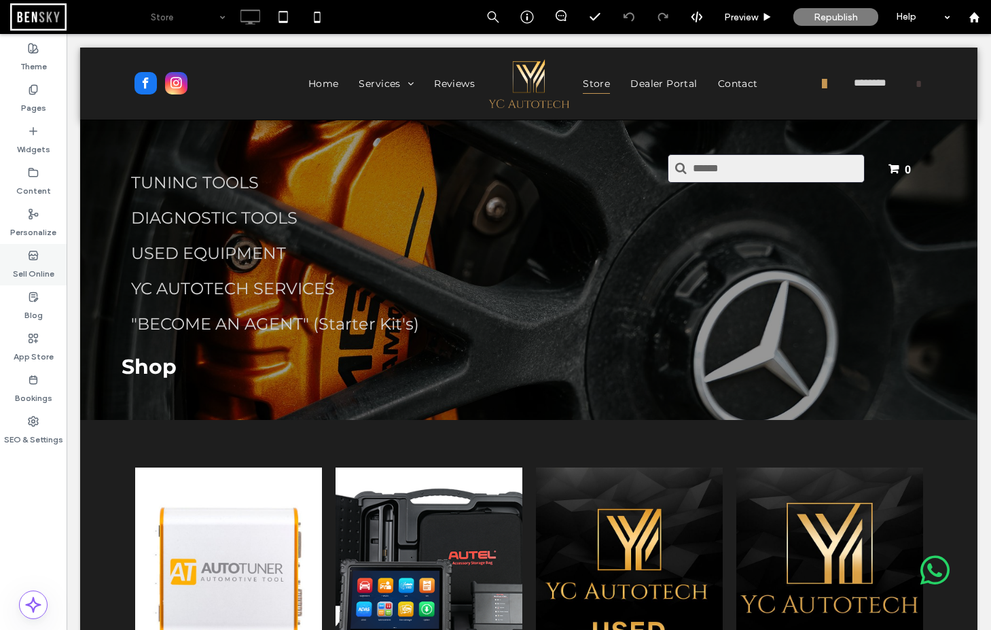
click at [35, 262] on label "Sell Online" at bounding box center [33, 270] width 41 height 19
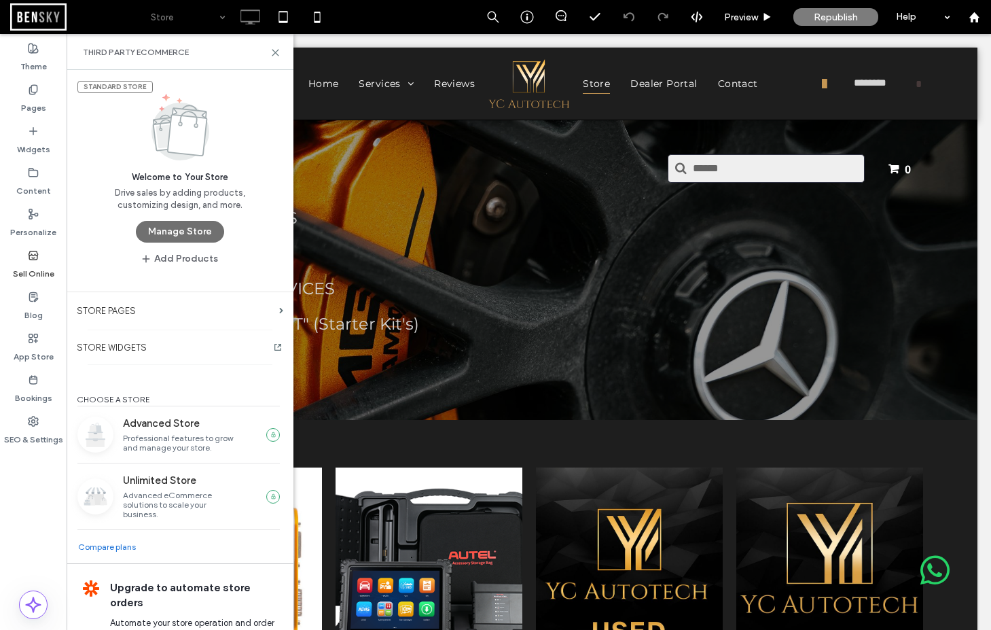
click at [199, 234] on button "Manage Store" at bounding box center [180, 232] width 88 height 22
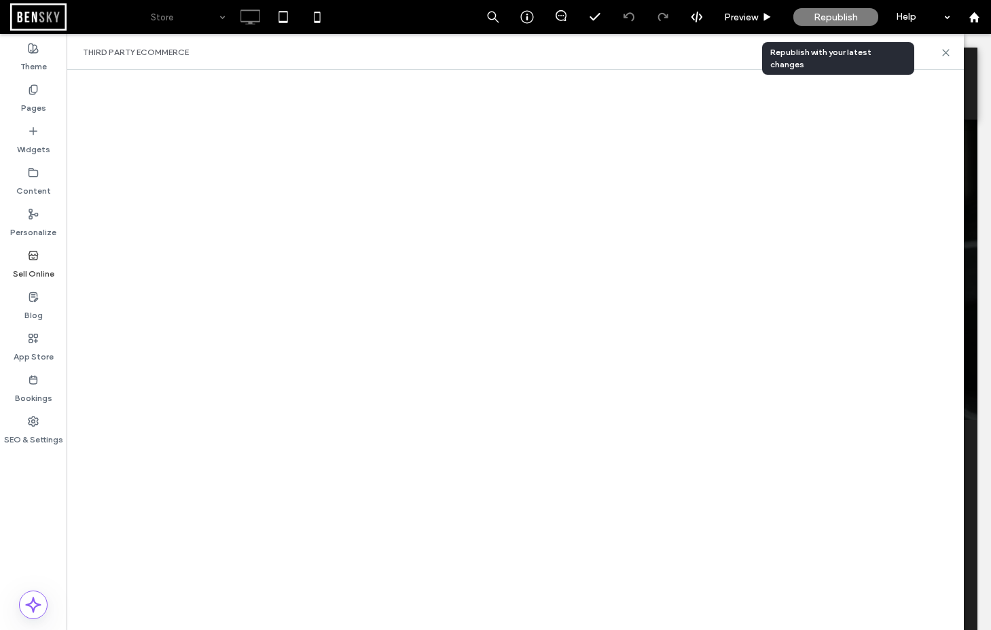
click at [842, 10] on div "Republish" at bounding box center [836, 17] width 85 height 18
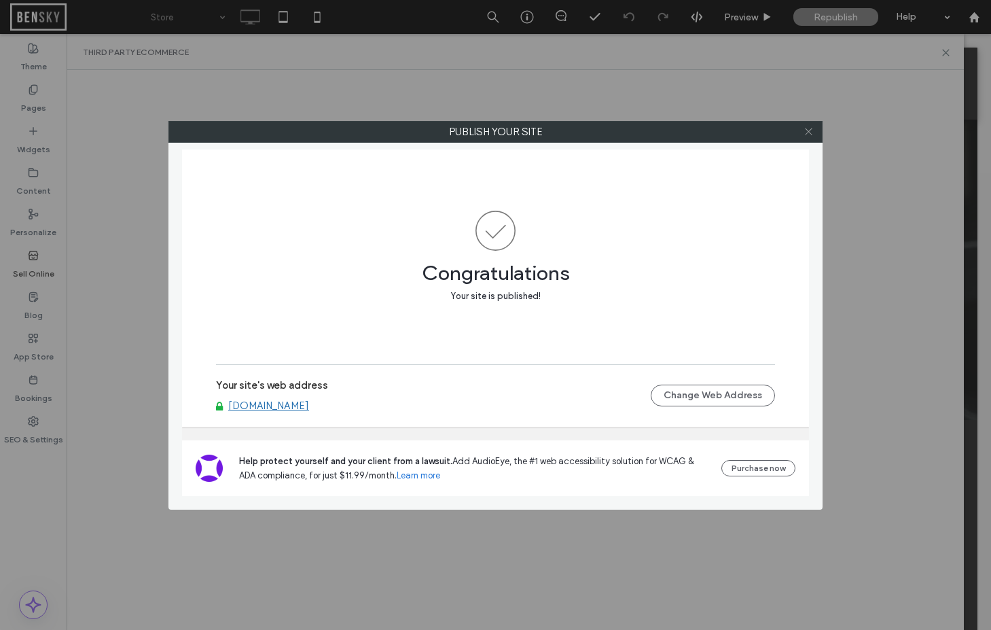
click at [813, 127] on icon at bounding box center [809, 131] width 10 height 10
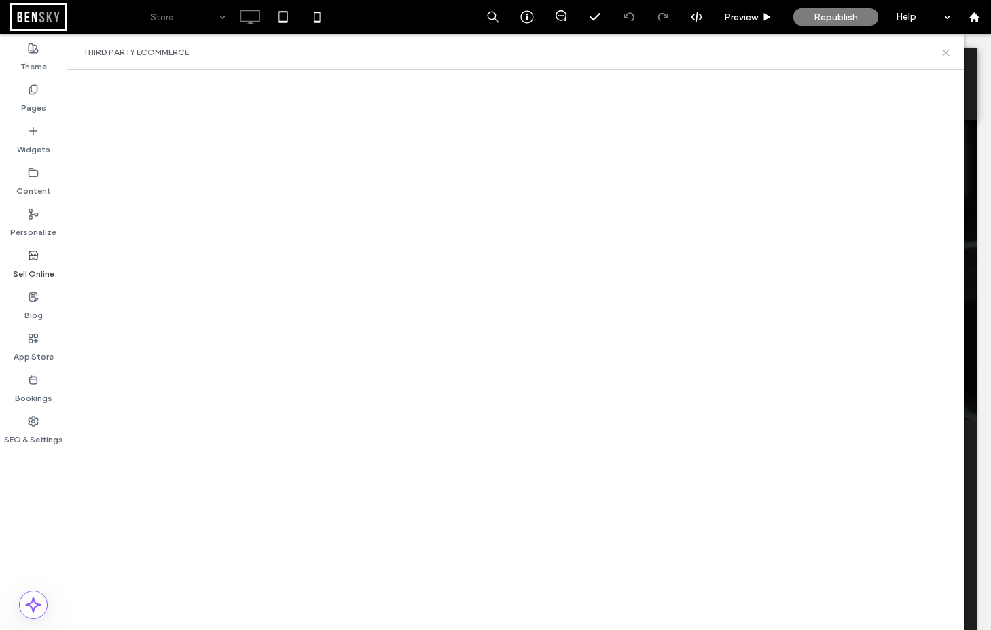
click at [947, 49] on icon at bounding box center [946, 53] width 10 height 10
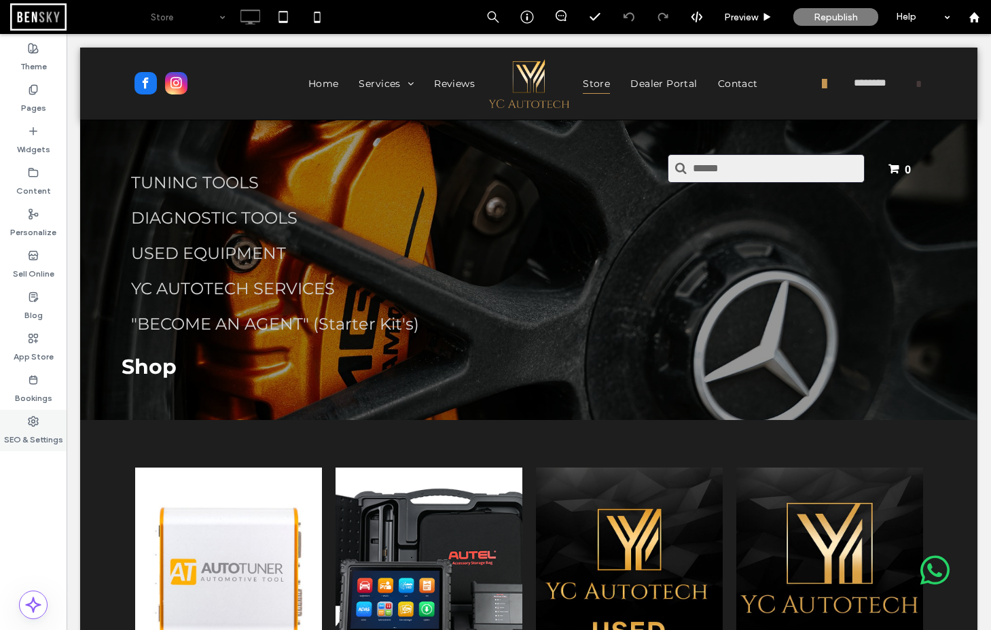
click at [32, 427] on label "SEO & Settings" at bounding box center [33, 436] width 59 height 19
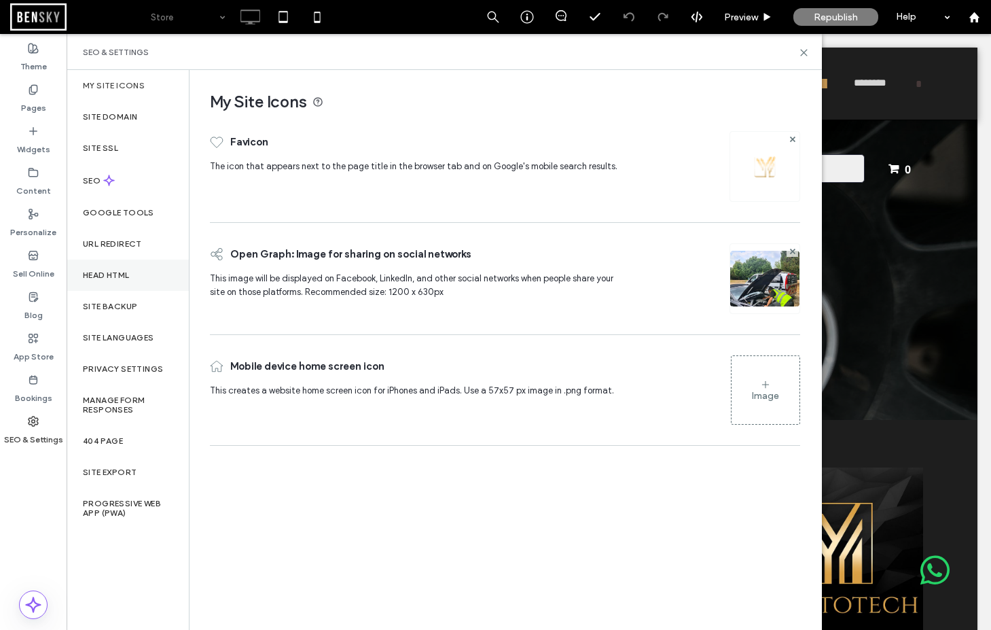
click at [118, 269] on div "Head HTML" at bounding box center [128, 275] width 122 height 31
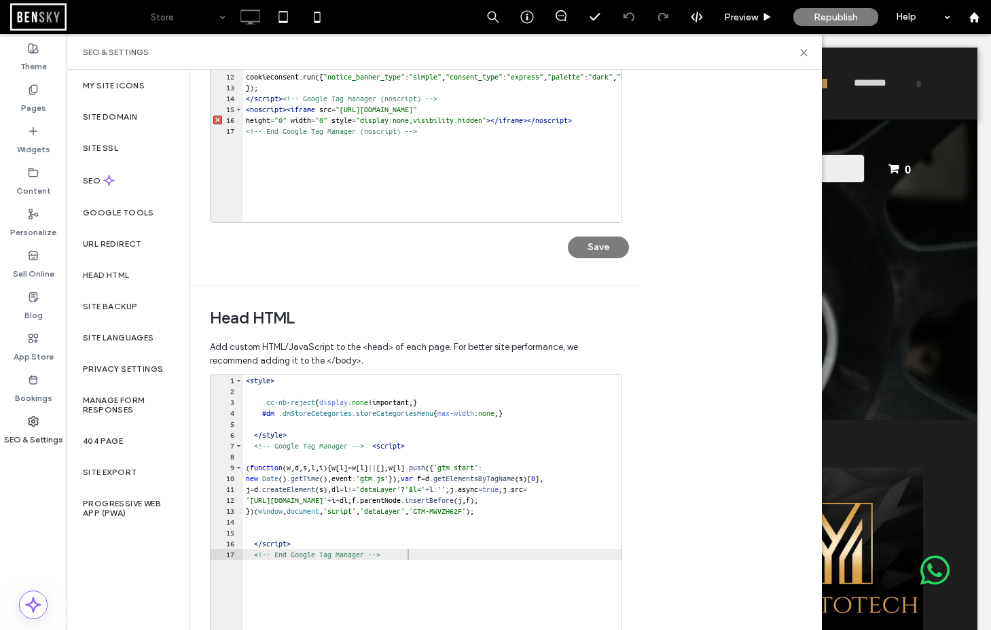
scroll to position [256, 0]
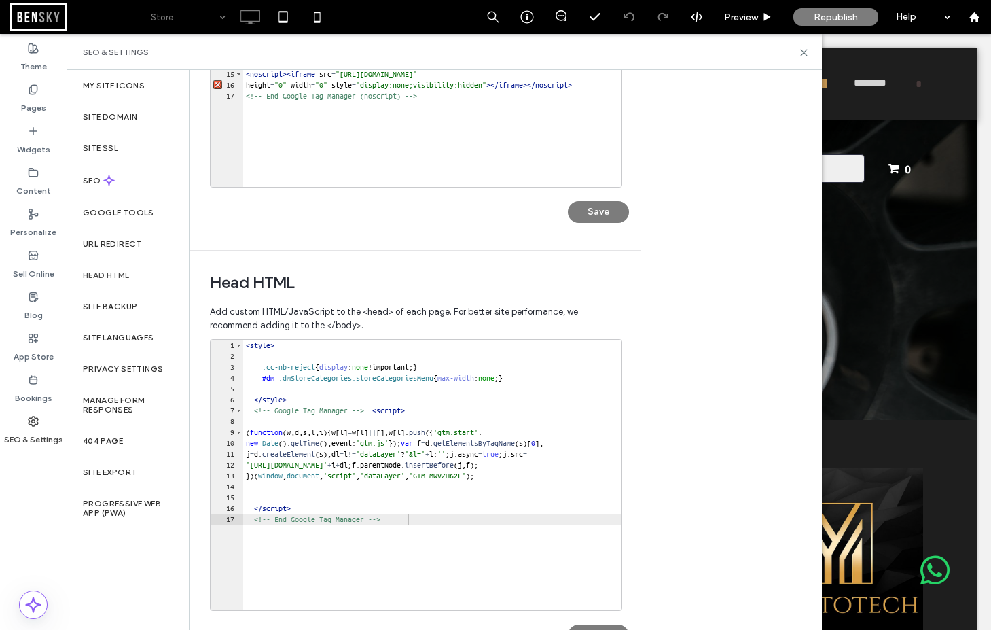
click at [399, 388] on div "< style > .cc-nb-reject { display : none !important; } #dm .dmStoreCategories.s…" at bounding box center [446, 486] width 407 height 292
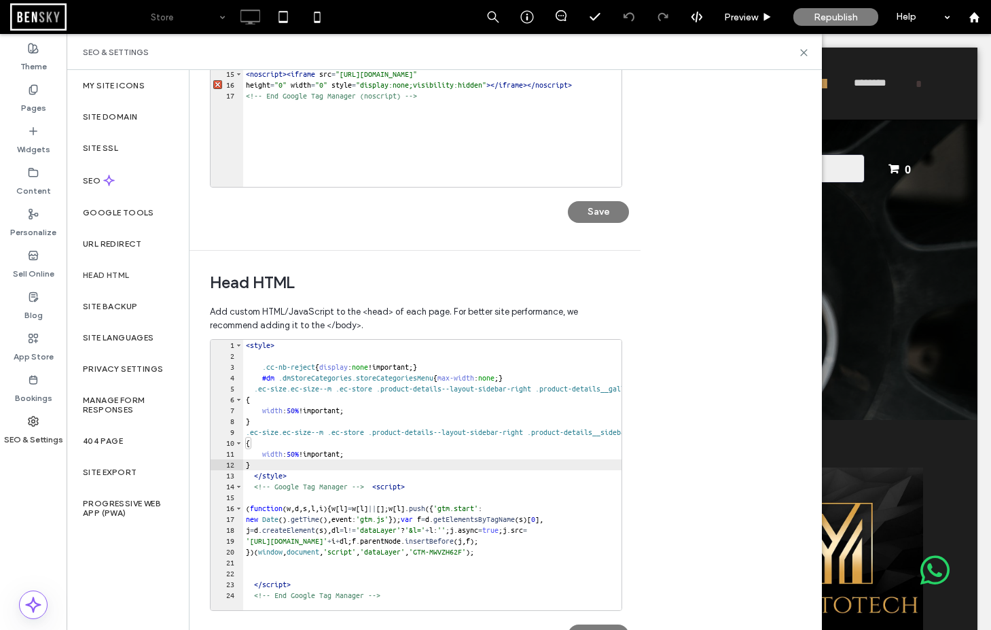
scroll to position [301, 0]
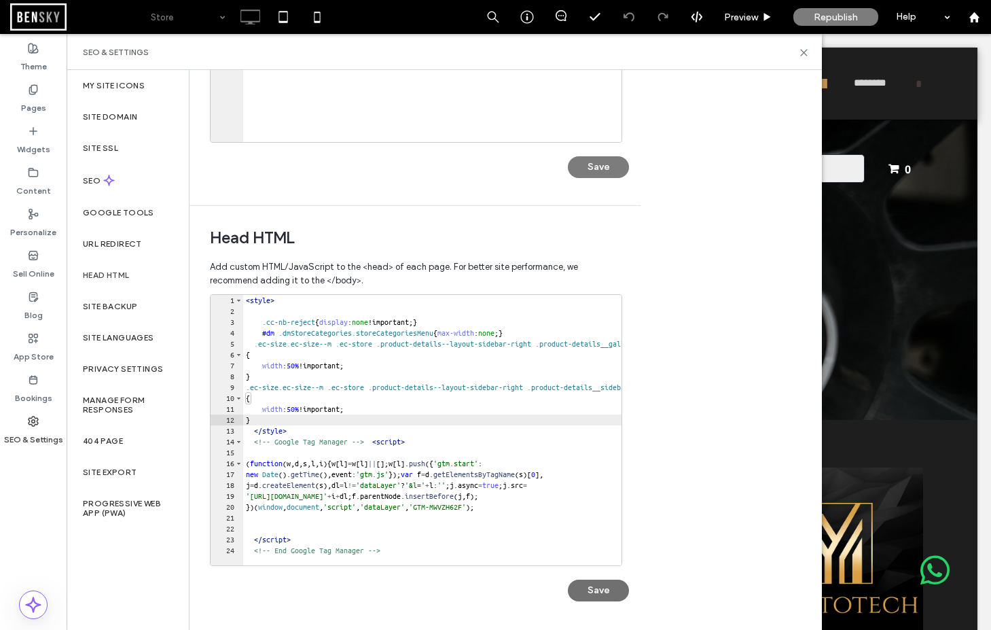
click at [611, 593] on button "Save" at bounding box center [598, 591] width 61 height 22
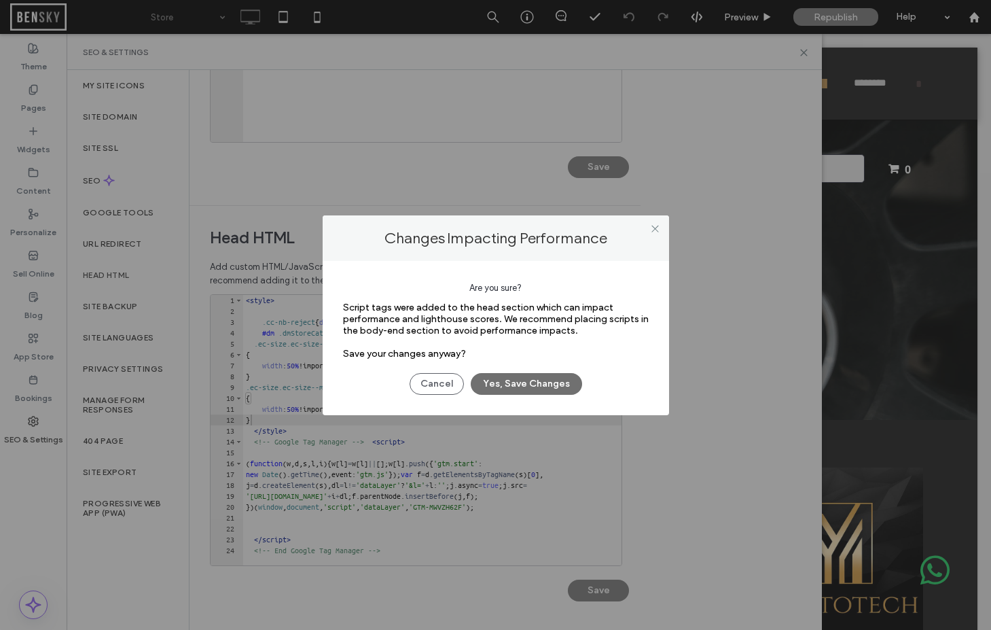
click at [520, 376] on button "Yes, Save Changes" at bounding box center [526, 384] width 111 height 22
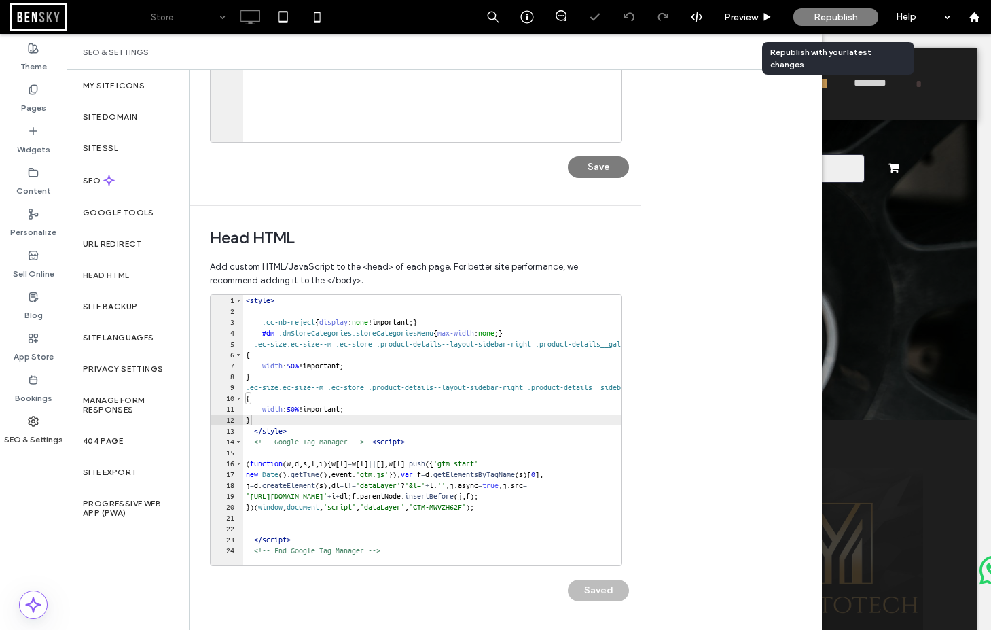
scroll to position [0, 0]
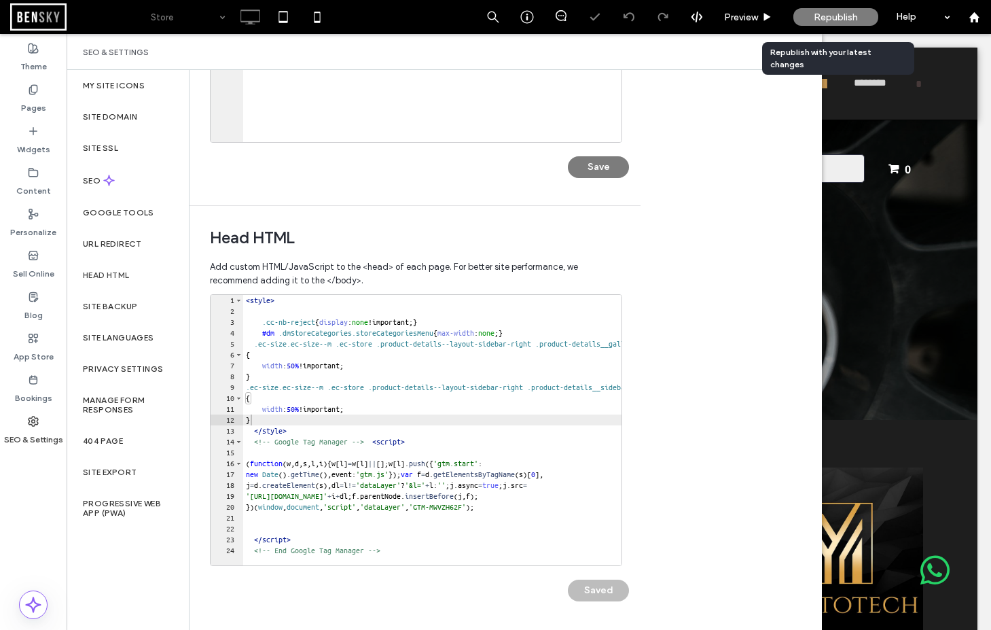
click at [841, 19] on span "Republish" at bounding box center [836, 18] width 44 height 12
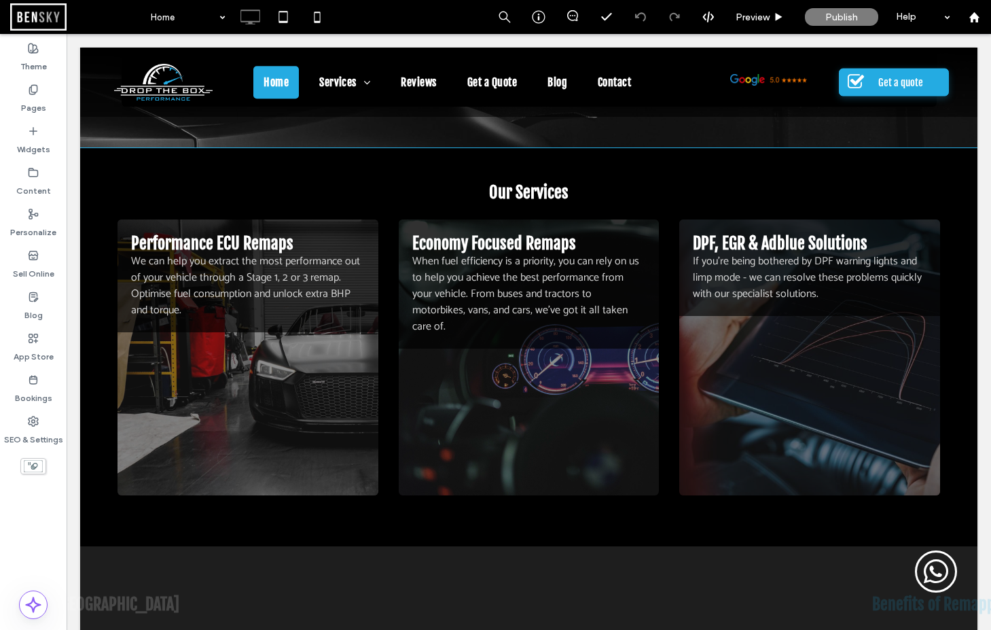
scroll to position [815, 0]
